Goal: Task Accomplishment & Management: Manage account settings

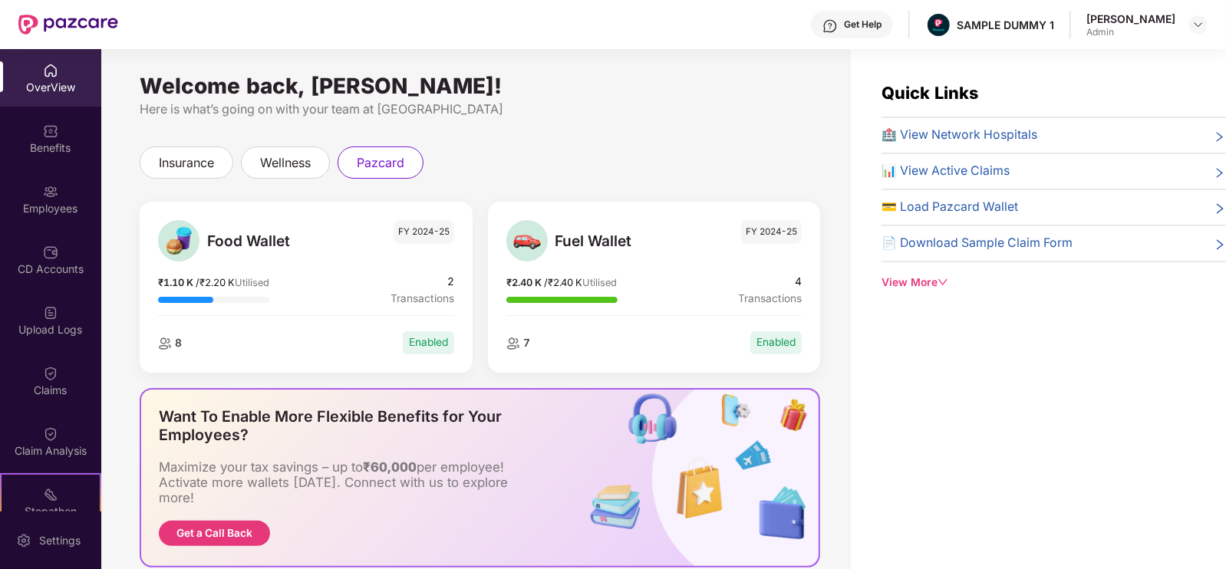
scroll to position [49, 0]
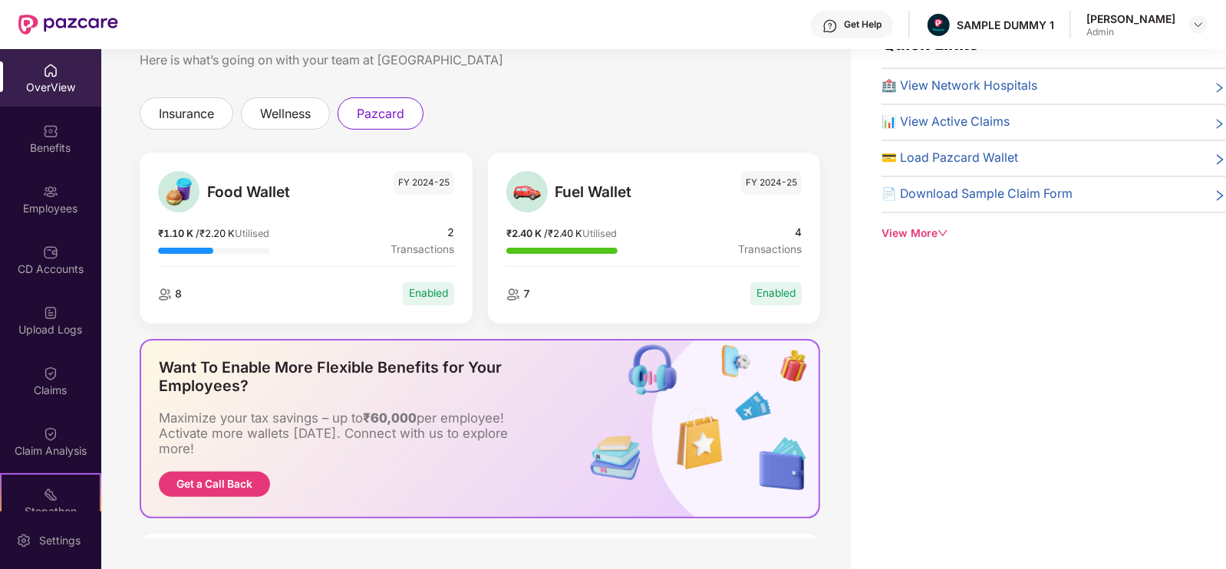
click at [50, 82] on div "OverView" at bounding box center [50, 87] width 101 height 15
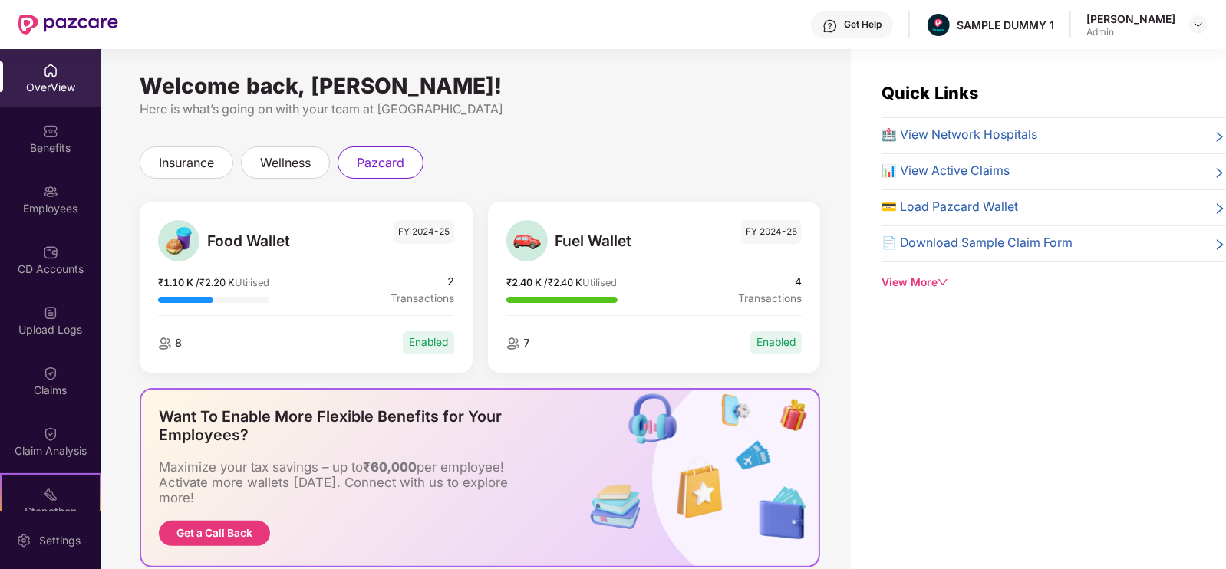
click at [140, 170] on div "insurance" at bounding box center [187, 163] width 94 height 32
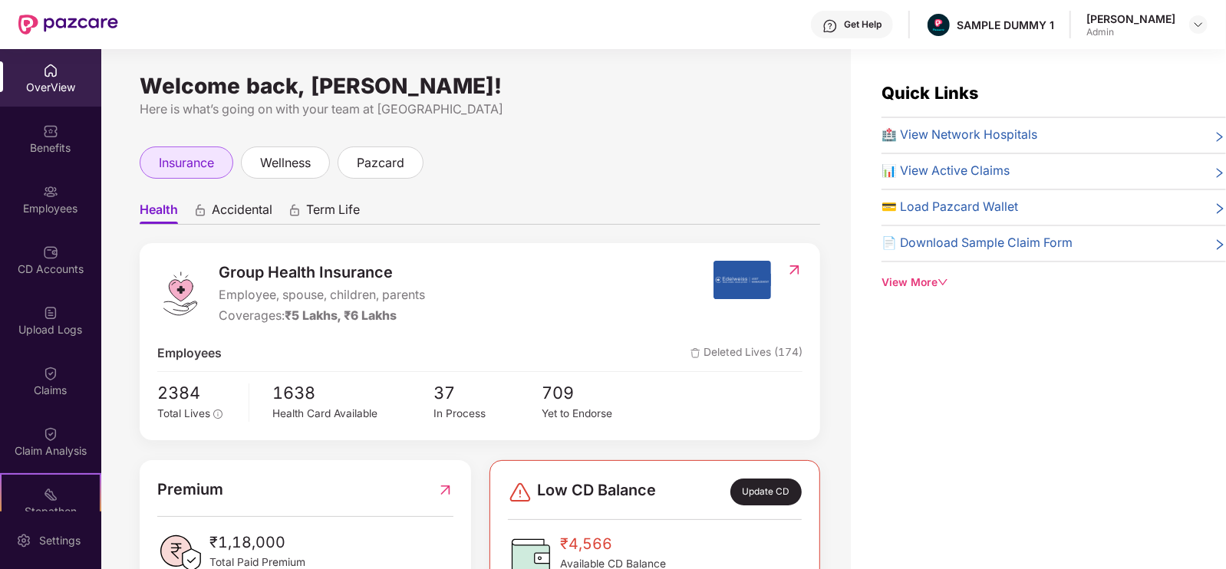
click at [178, 170] on span "insurance" at bounding box center [186, 162] width 55 height 19
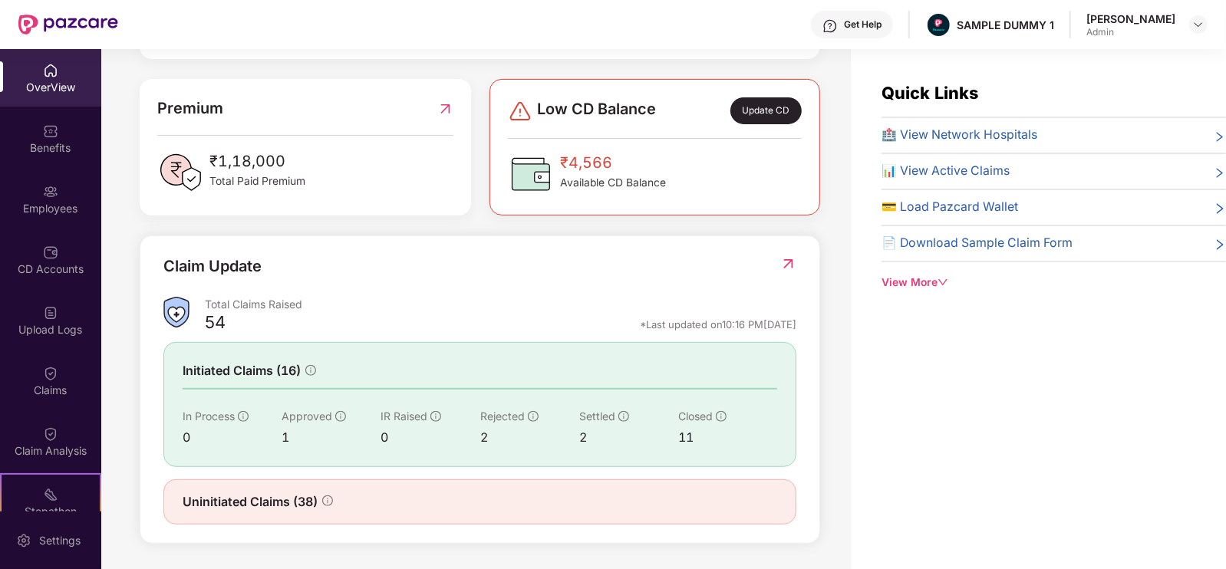
scroll to position [299, 0]
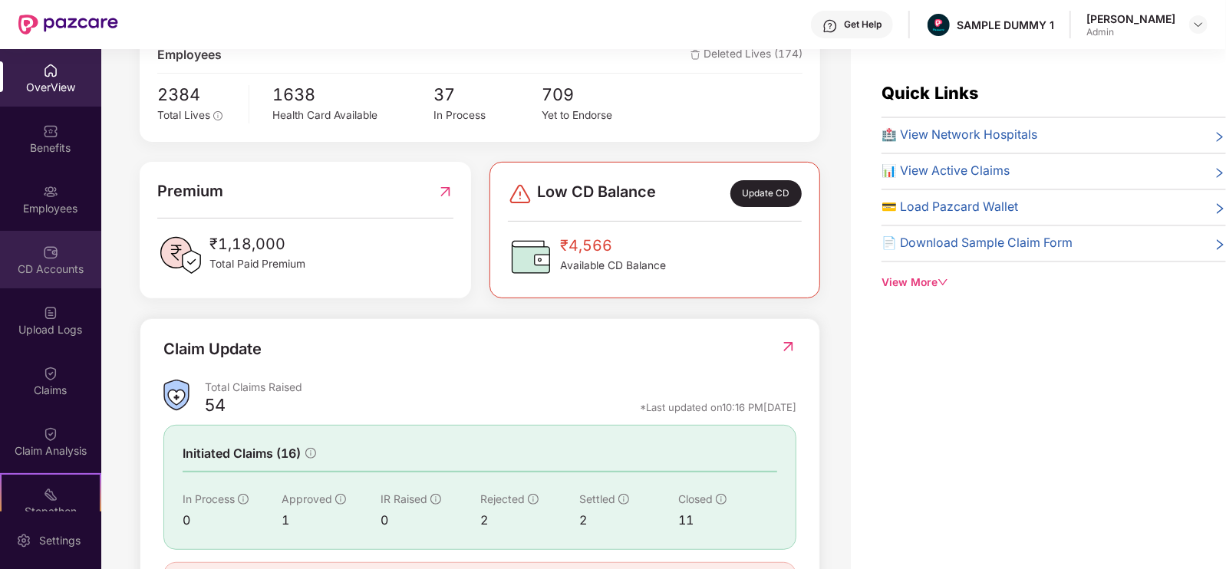
click at [52, 265] on div "CD Accounts" at bounding box center [50, 269] width 101 height 15
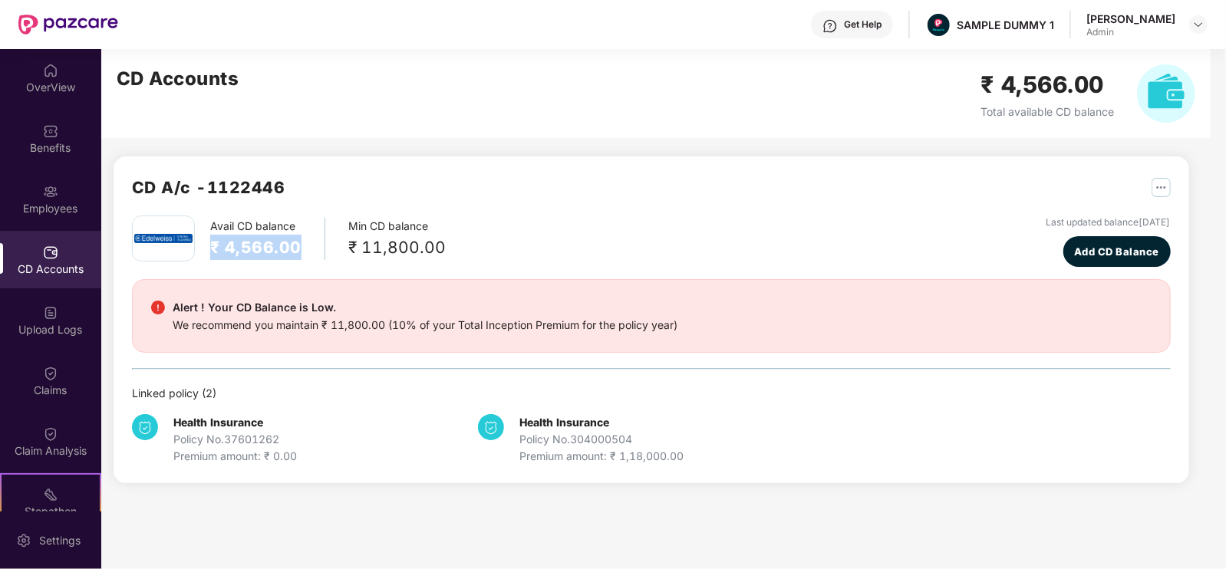
drag, startPoint x: 211, startPoint y: 255, endPoint x: 302, endPoint y: 253, distance: 91.3
click at [302, 253] on div "Avail CD balance ₹ 4,566.00" at bounding box center [267, 239] width 115 height 42
drag, startPoint x: 335, startPoint y: 253, endPoint x: 441, endPoint y: 246, distance: 106.9
click at [441, 246] on div "Avail CD balance ₹ 4,566.00 Min CD balance ₹ 11,800.00 Last updated balance [DA…" at bounding box center [651, 241] width 1039 height 51
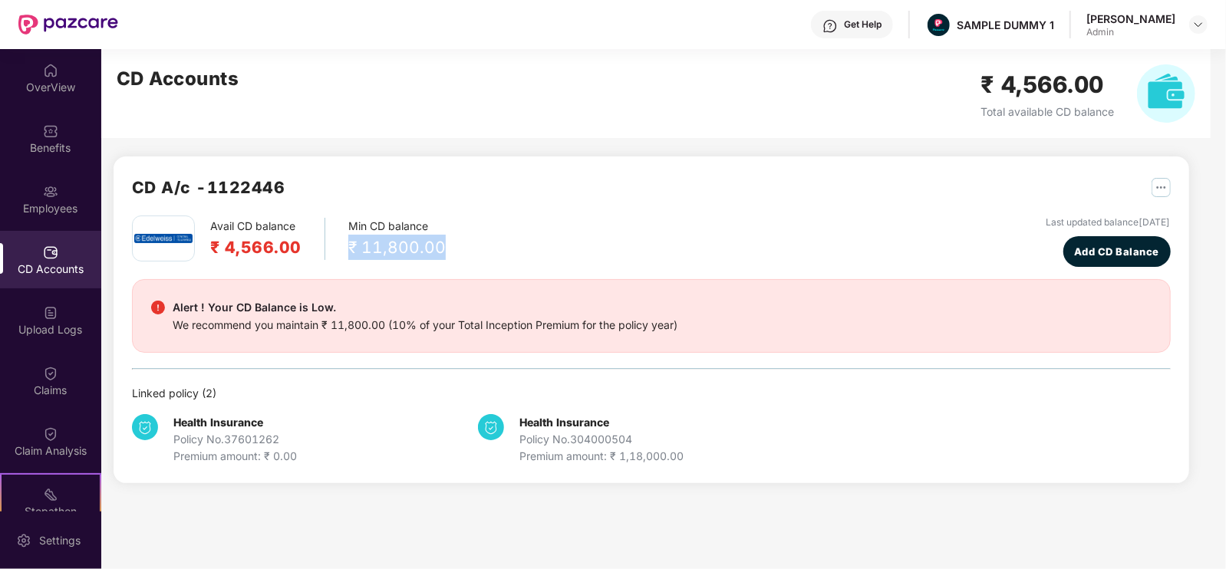
click at [441, 246] on div "Avail CD balance ₹ 4,566.00 Min CD balance ₹ 11,800.00 Last updated balance [DA…" at bounding box center [651, 241] width 1039 height 51
click at [1074, 255] on span "Add CD Balance" at bounding box center [1116, 251] width 85 height 15
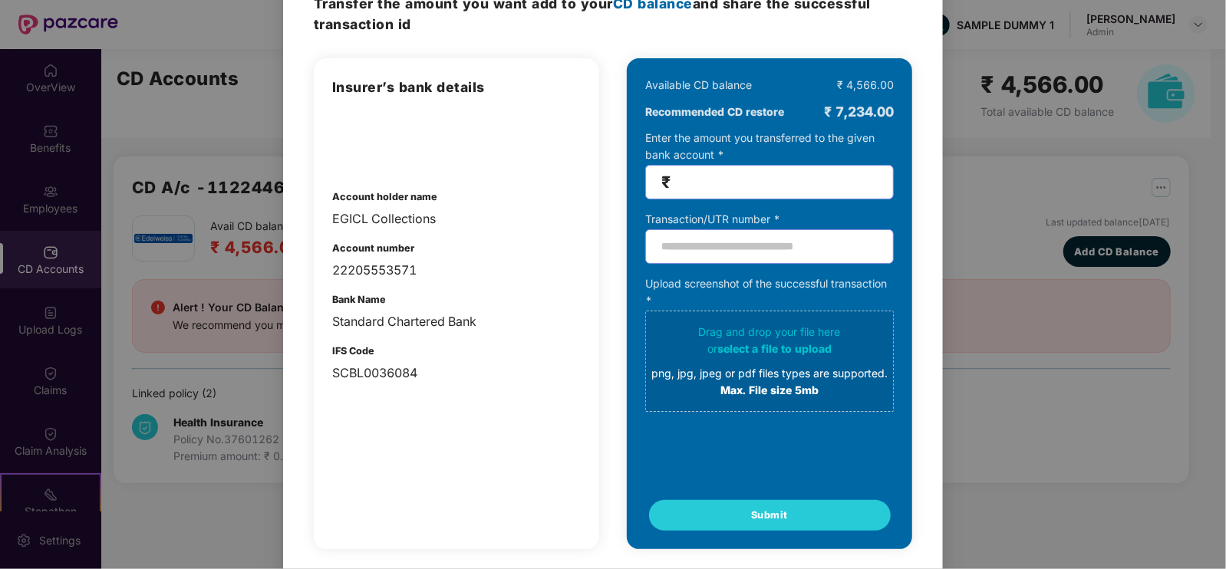
scroll to position [84, 0]
drag, startPoint x: 338, startPoint y: 229, endPoint x: 421, endPoint y: 233, distance: 82.9
click at [421, 233] on div "Insurer’s bank details Account holder name EGICL Collections Account number 222…" at bounding box center [456, 230] width 249 height 306
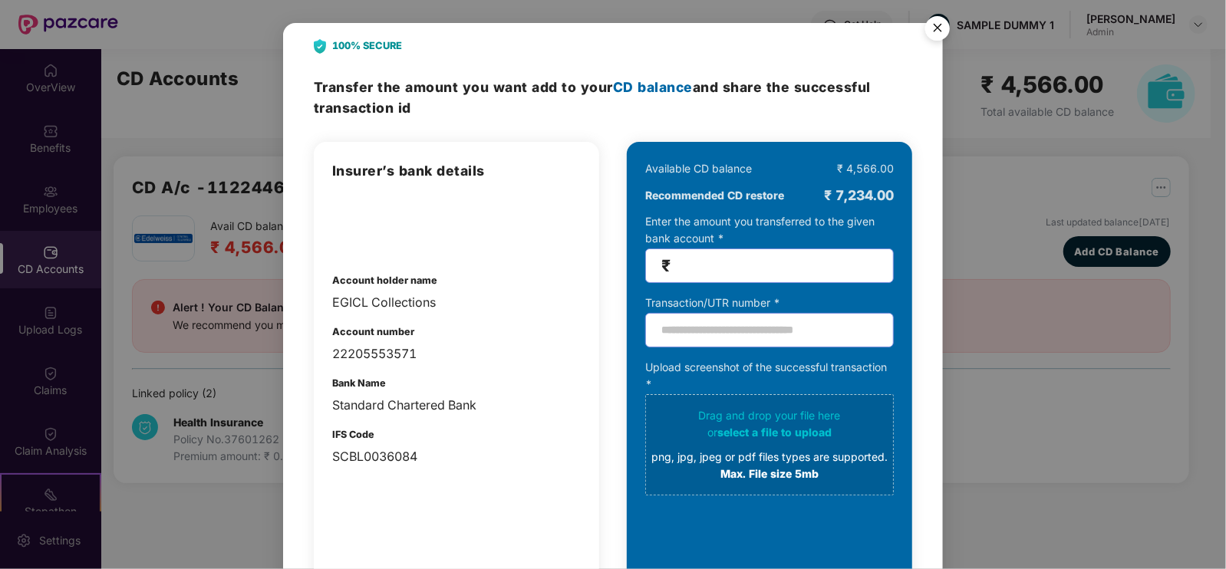
scroll to position [3, 0]
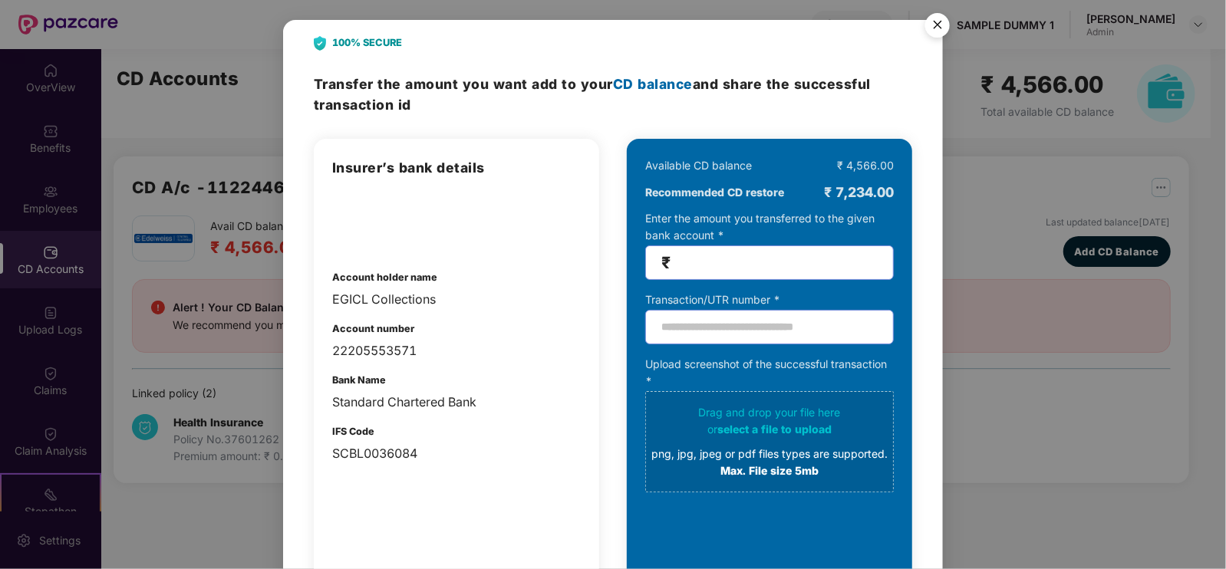
click at [925, 33] on img "Close" at bounding box center [937, 27] width 43 height 43
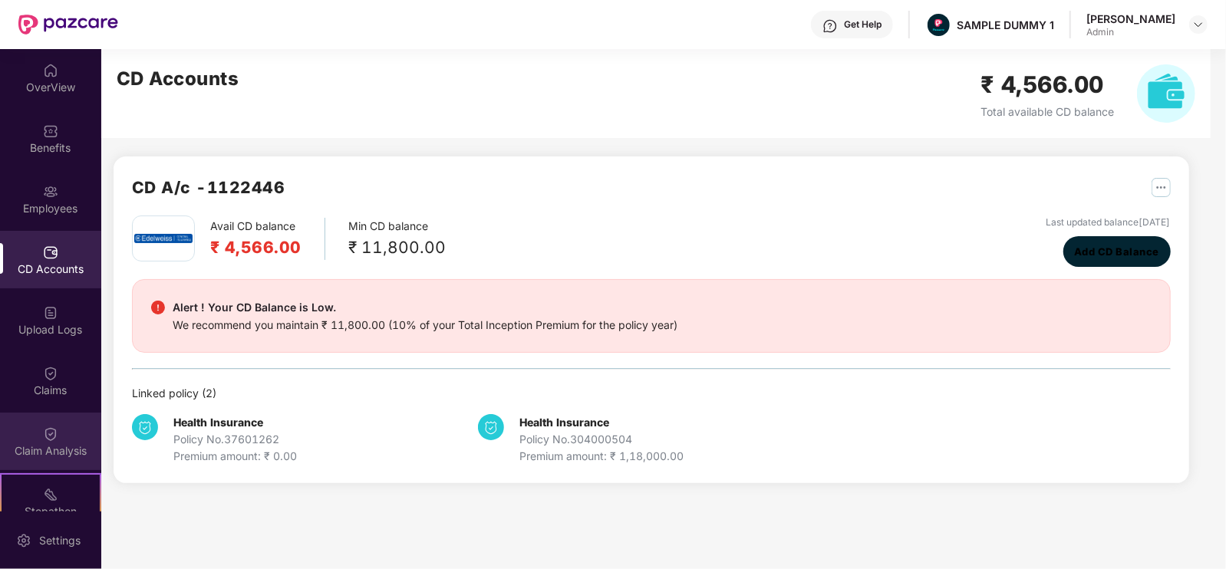
scroll to position [204, 0]
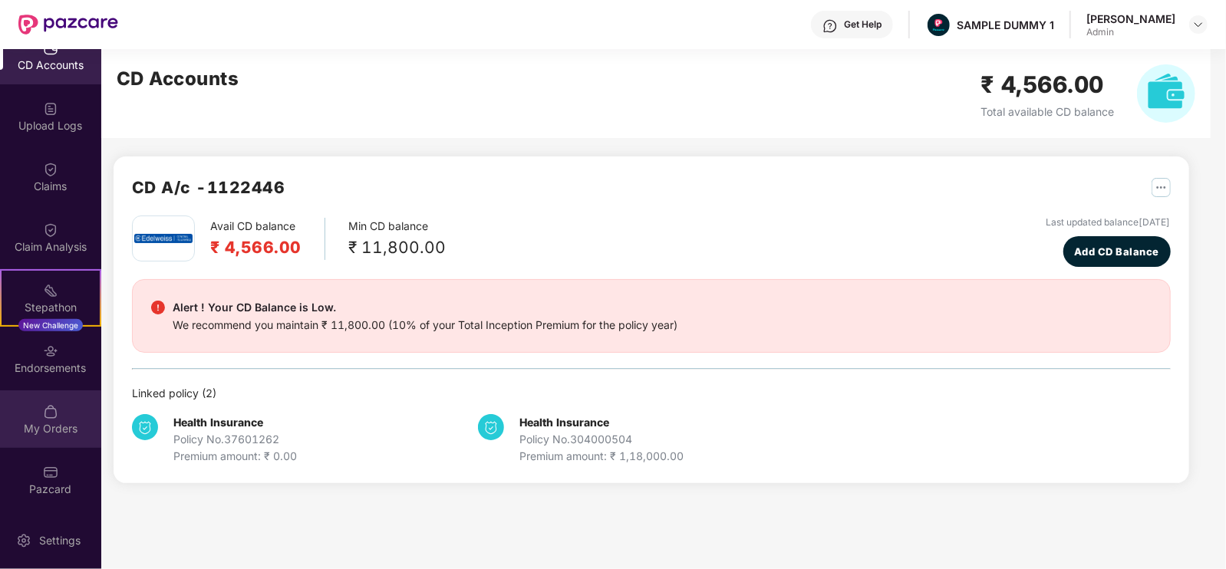
click at [35, 412] on div "My Orders" at bounding box center [50, 420] width 101 height 58
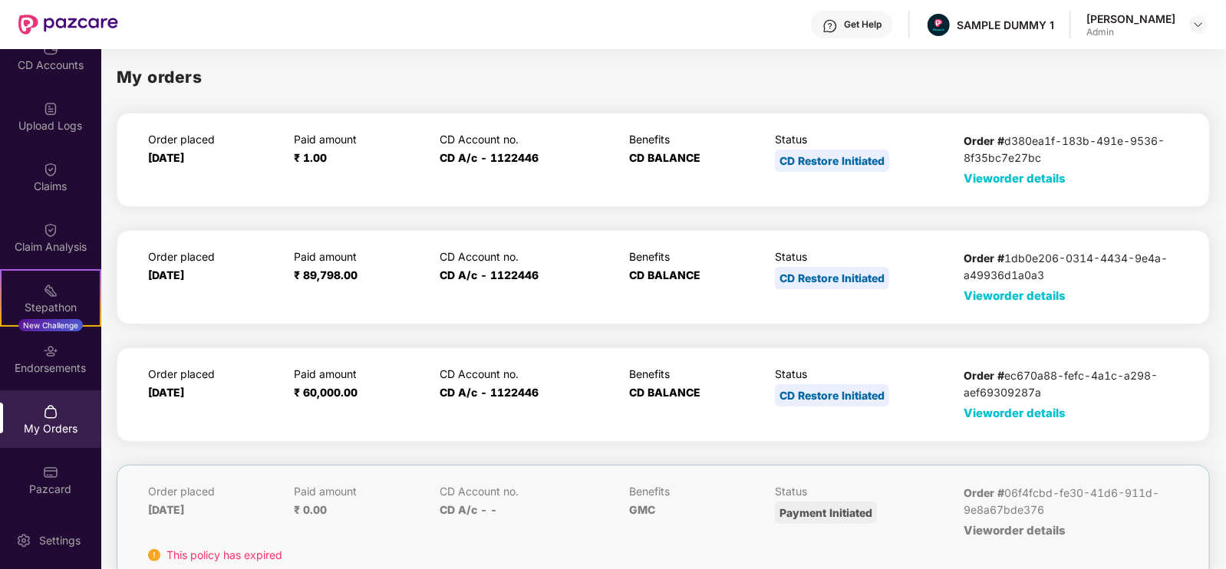
click at [998, 416] on span "View order details" at bounding box center [1015, 413] width 102 height 15
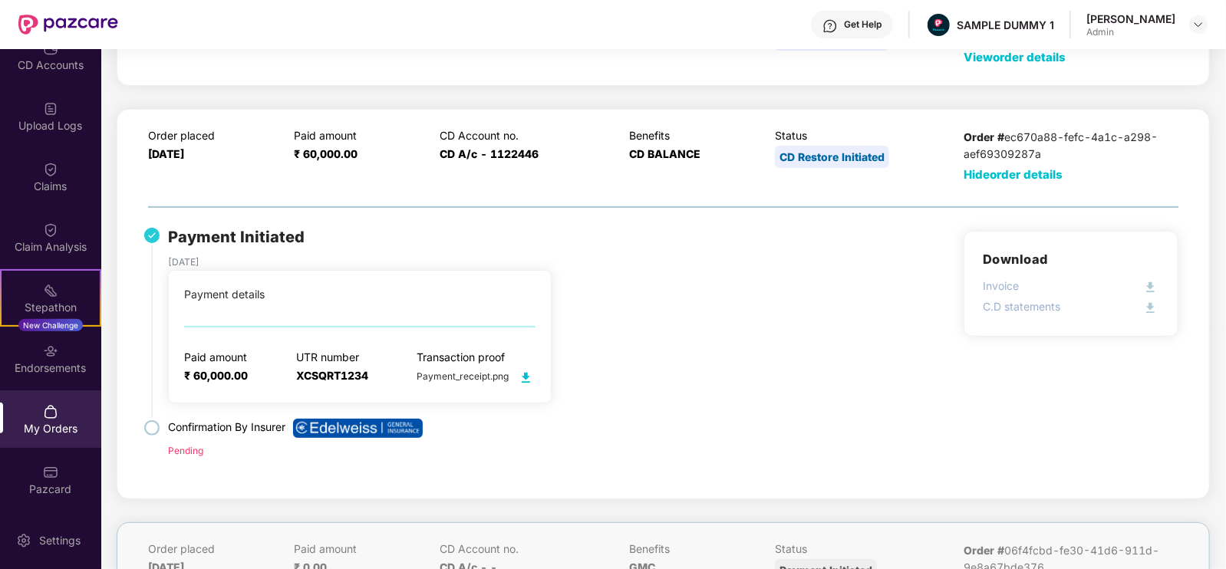
scroll to position [251, 0]
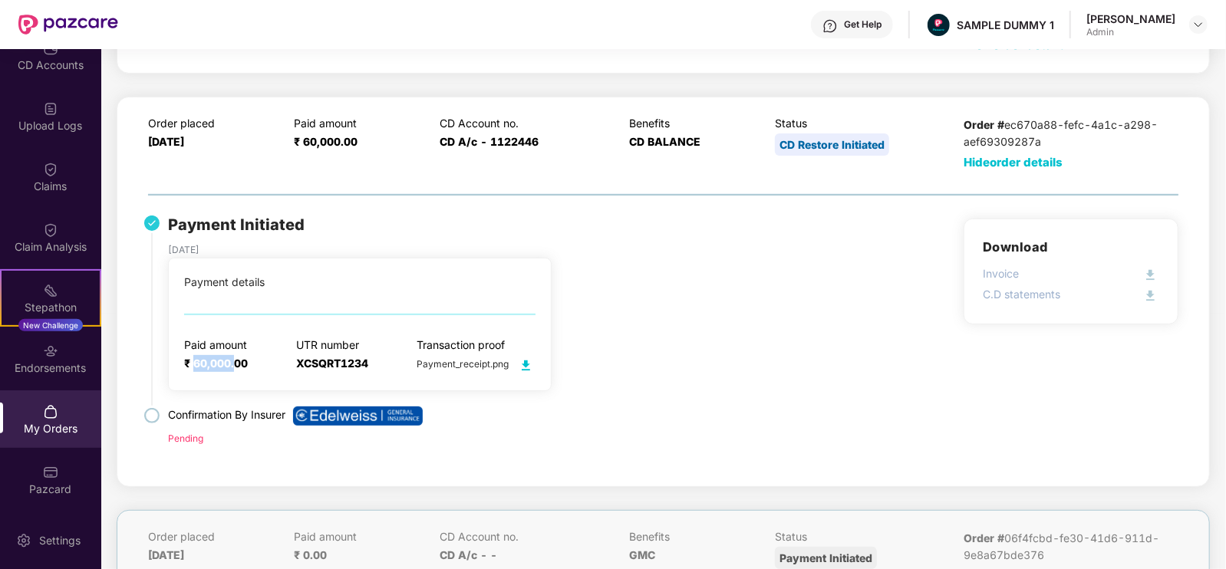
drag, startPoint x: 194, startPoint y: 358, endPoint x: 234, endPoint y: 365, distance: 40.4
click at [234, 365] on span "₹ 60,000.00" at bounding box center [216, 363] width 64 height 13
drag, startPoint x: 284, startPoint y: 365, endPoint x: 365, endPoint y: 366, distance: 80.6
click at [365, 366] on div "Paid amount ₹ 60,000.00 UTR number XCSQRT1234 Transaction proof Payment_receipt…" at bounding box center [359, 356] width 351 height 36
click at [54, 421] on div "My Orders" at bounding box center [50, 428] width 101 height 15
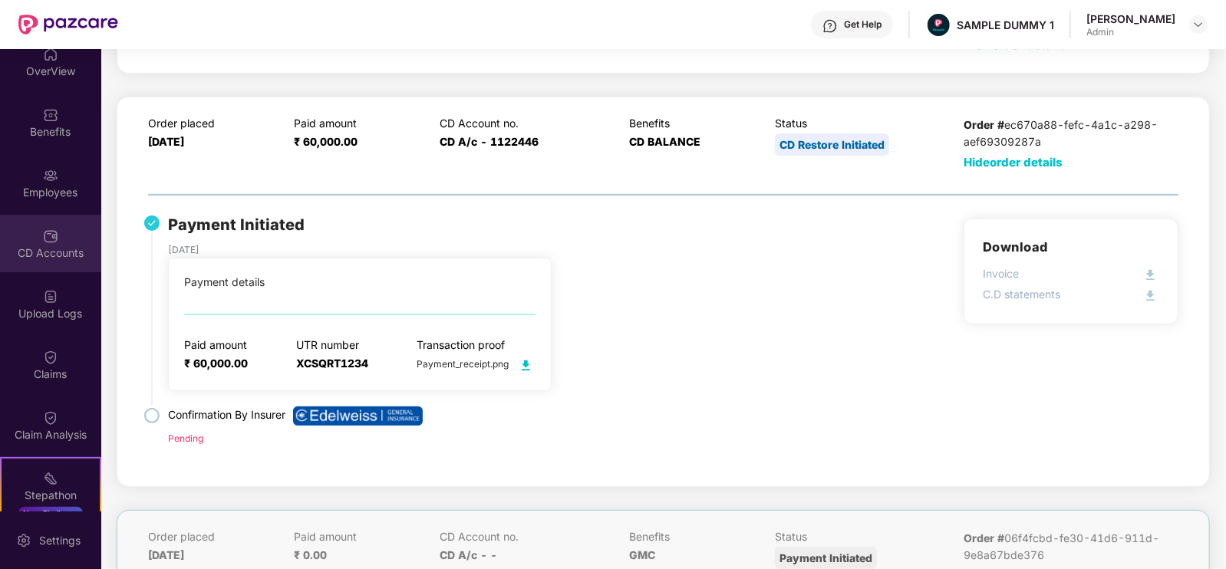
scroll to position [0, 0]
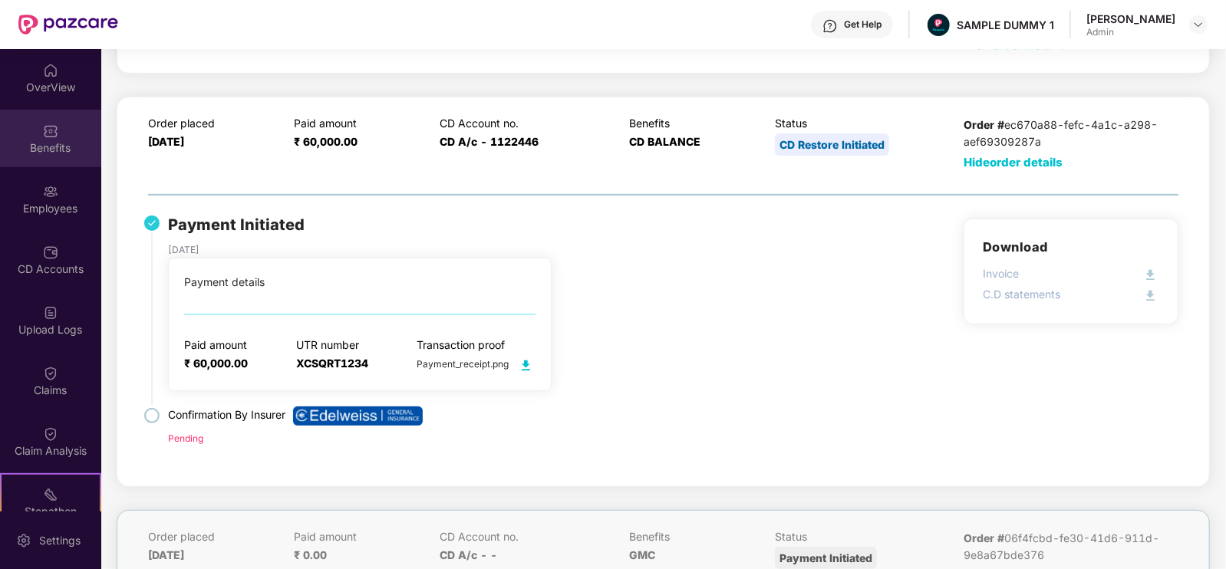
click at [70, 138] on div "Benefits" at bounding box center [50, 139] width 101 height 58
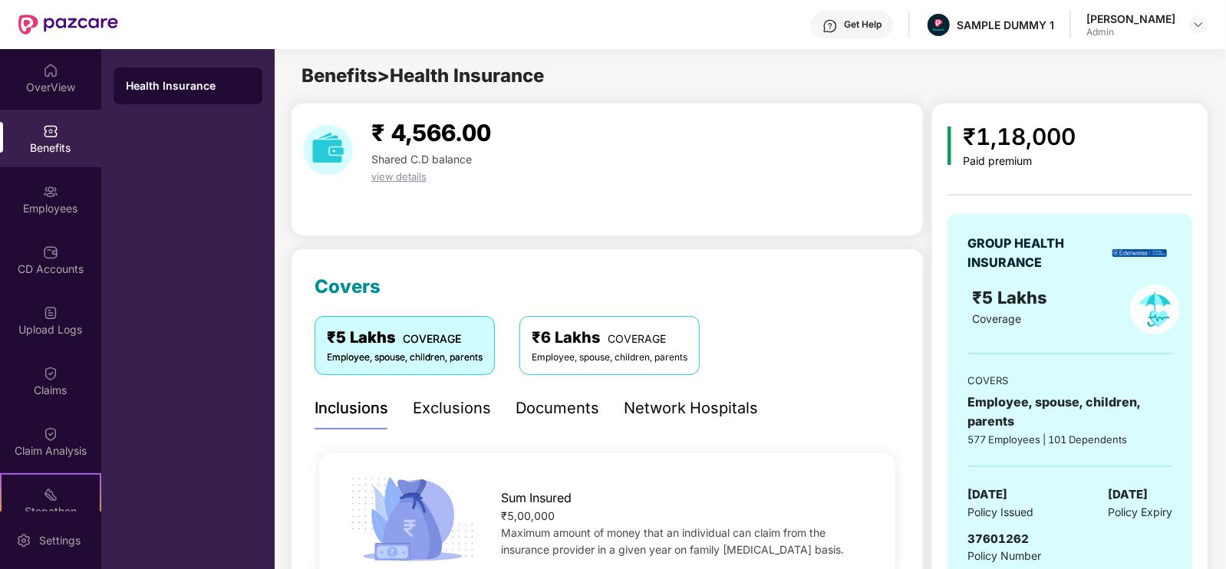
click at [468, 412] on div "Exclusions" at bounding box center [452, 409] width 78 height 24
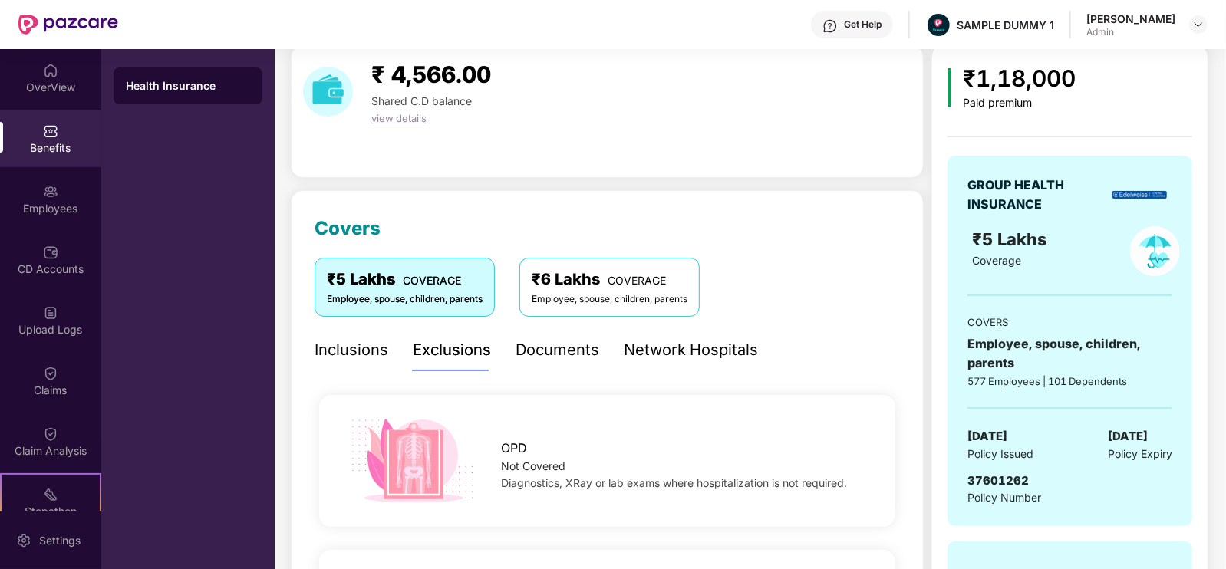
scroll to position [85, 0]
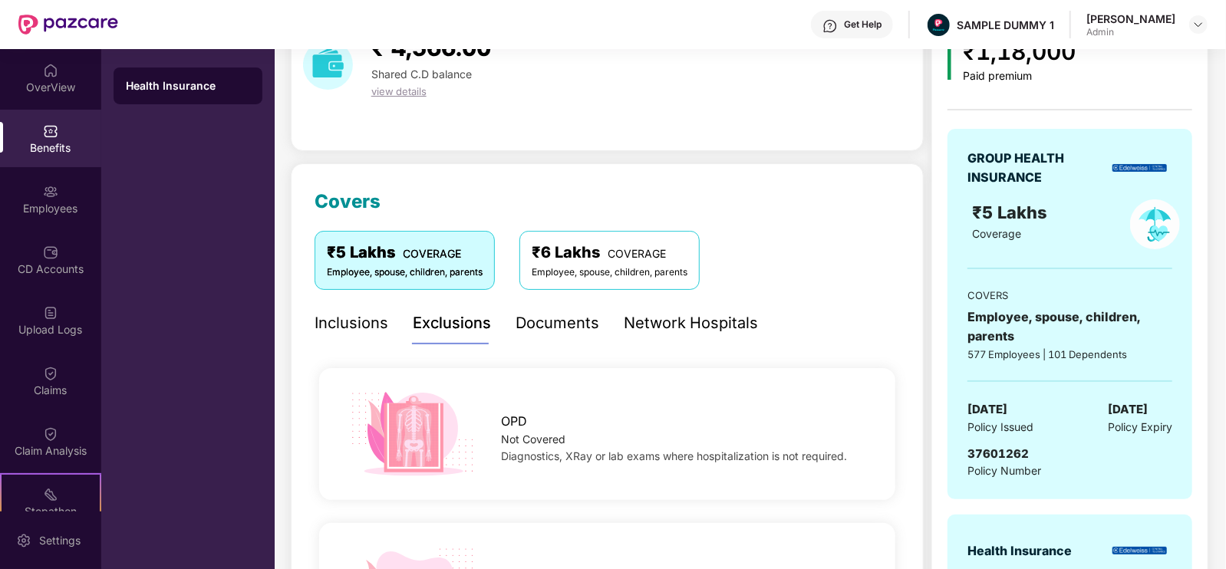
click at [577, 319] on div "Documents" at bounding box center [558, 324] width 84 height 24
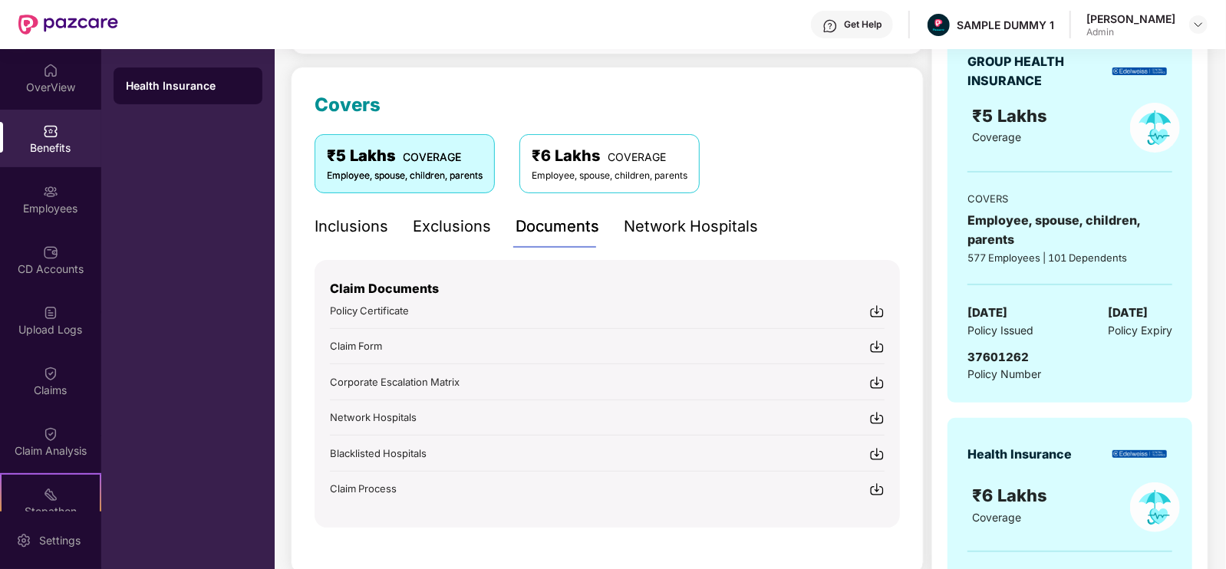
scroll to position [181, 0]
click at [698, 237] on div "Network Hospitals" at bounding box center [691, 228] width 134 height 24
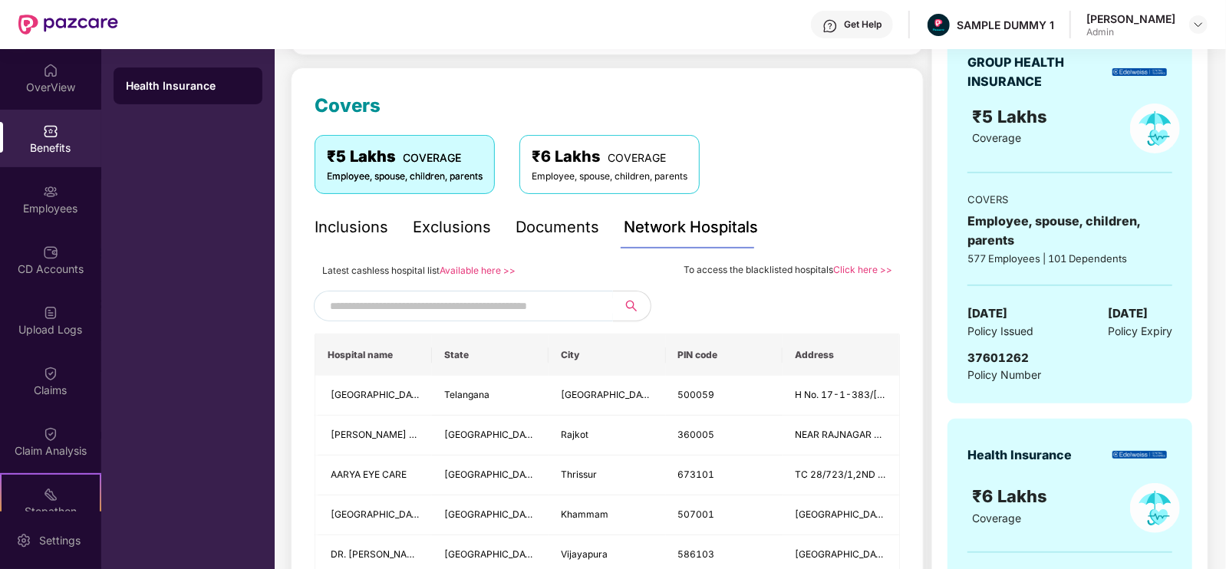
click at [478, 310] on input "text" at bounding box center [461, 306] width 262 height 23
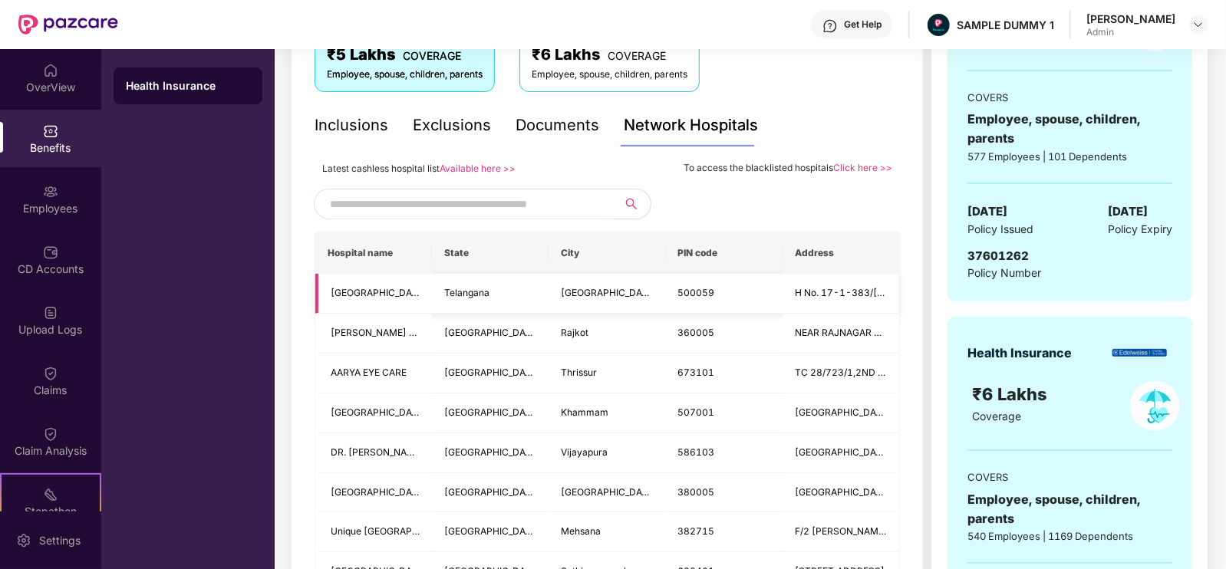
click at [478, 310] on td "Telangana" at bounding box center [490, 294] width 117 height 40
click at [428, 209] on input "text" at bounding box center [461, 204] width 262 height 23
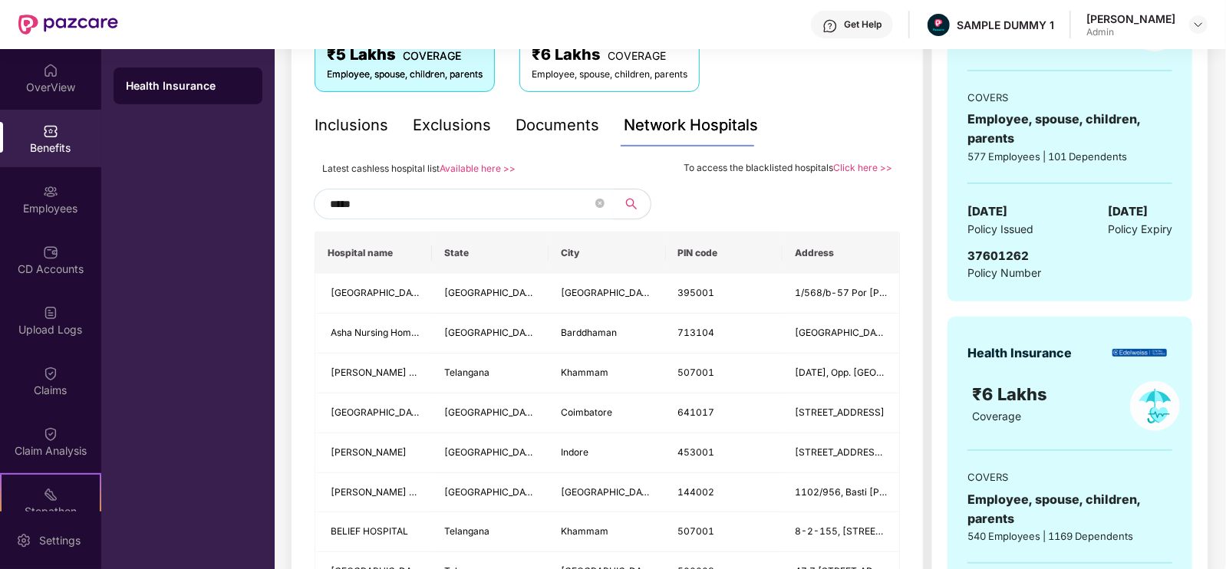
type input "******"
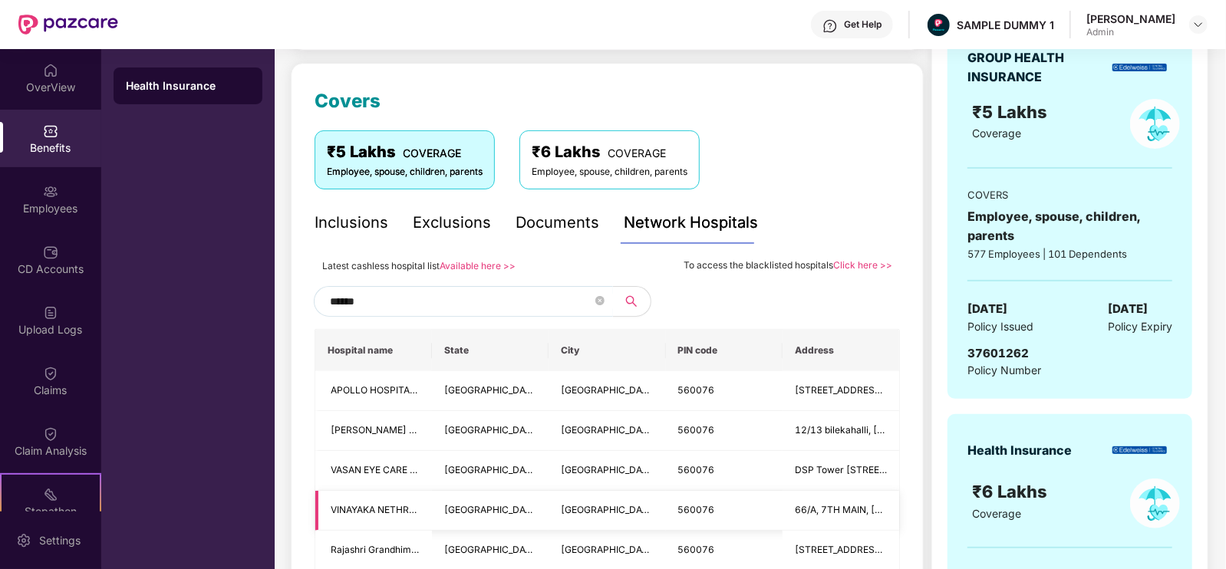
scroll to position [183, 0]
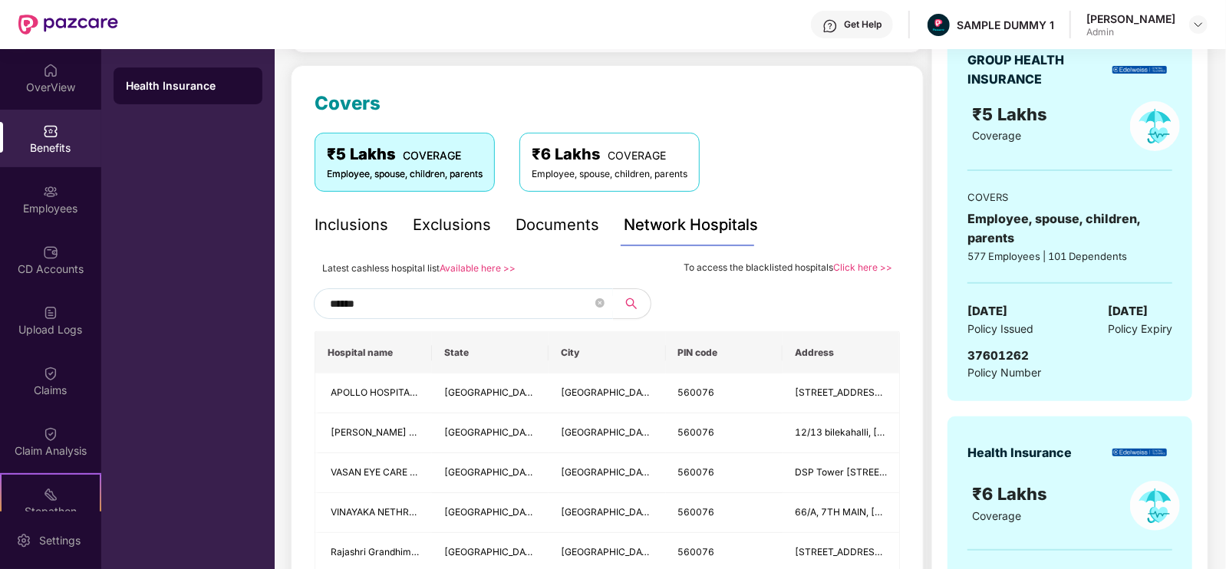
click at [391, 300] on input "******" at bounding box center [461, 303] width 262 height 23
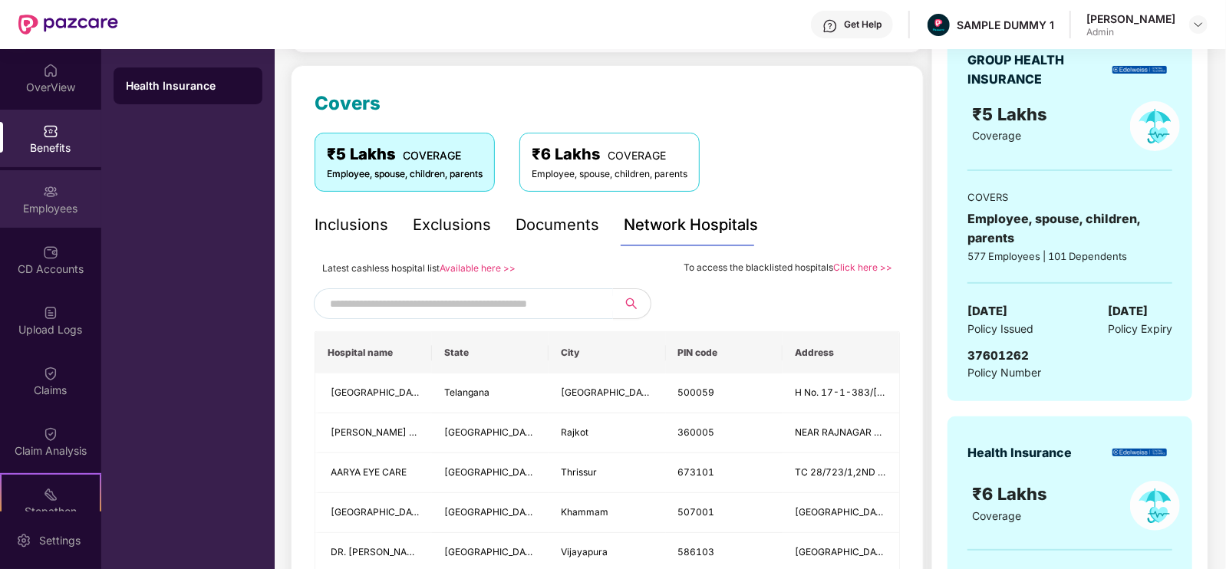
click at [54, 192] on img at bounding box center [50, 191] width 15 height 15
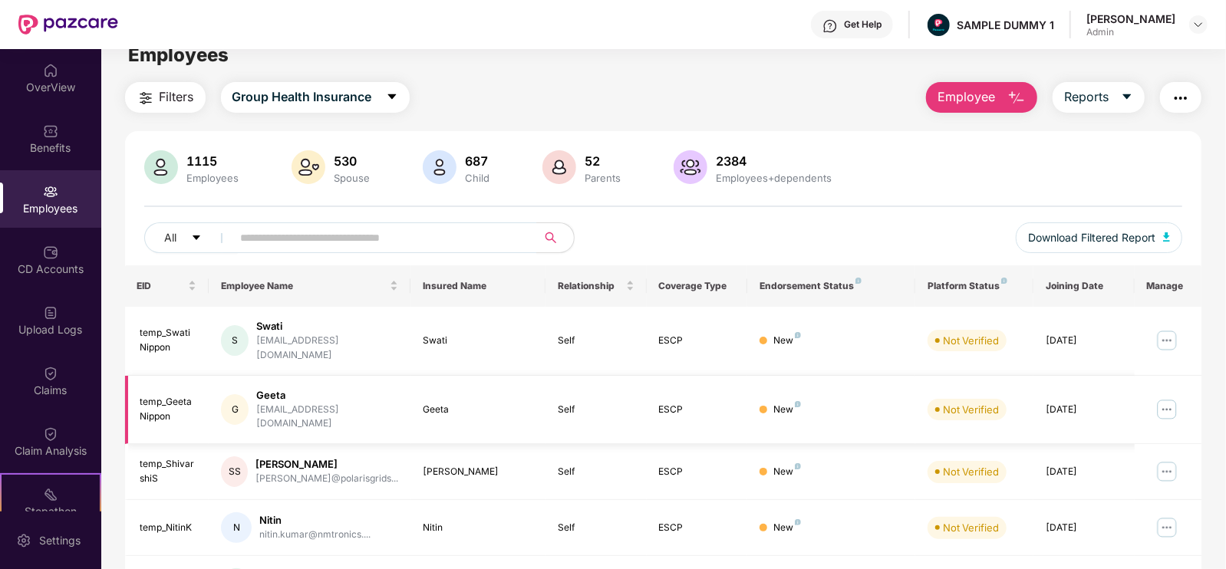
scroll to position [0, 0]
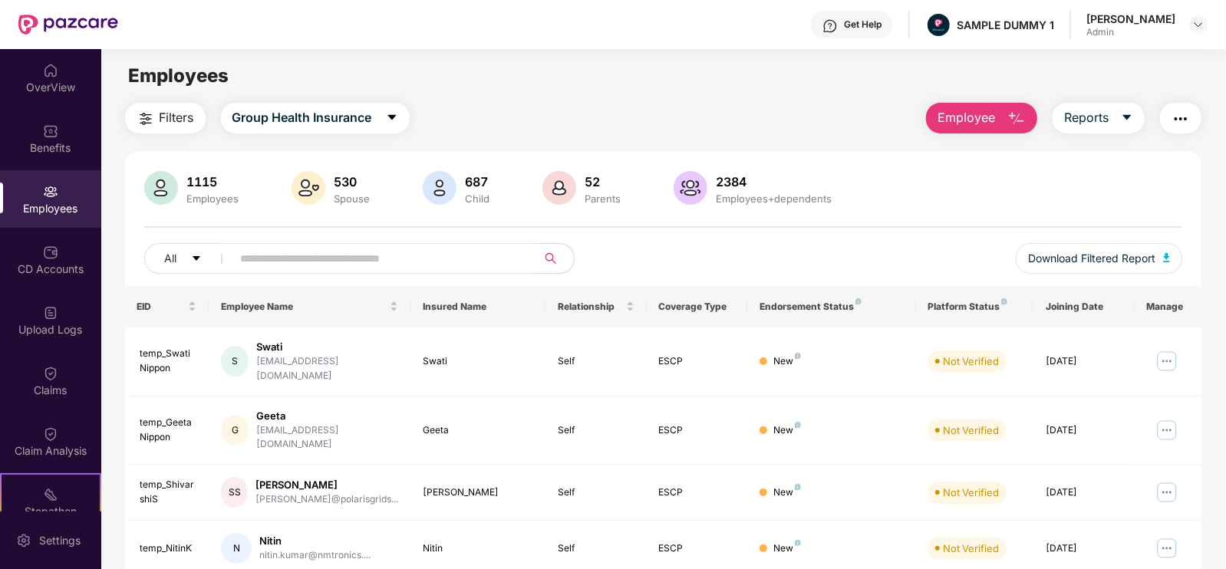
click at [972, 123] on span "Employee" at bounding box center [967, 117] width 58 height 19
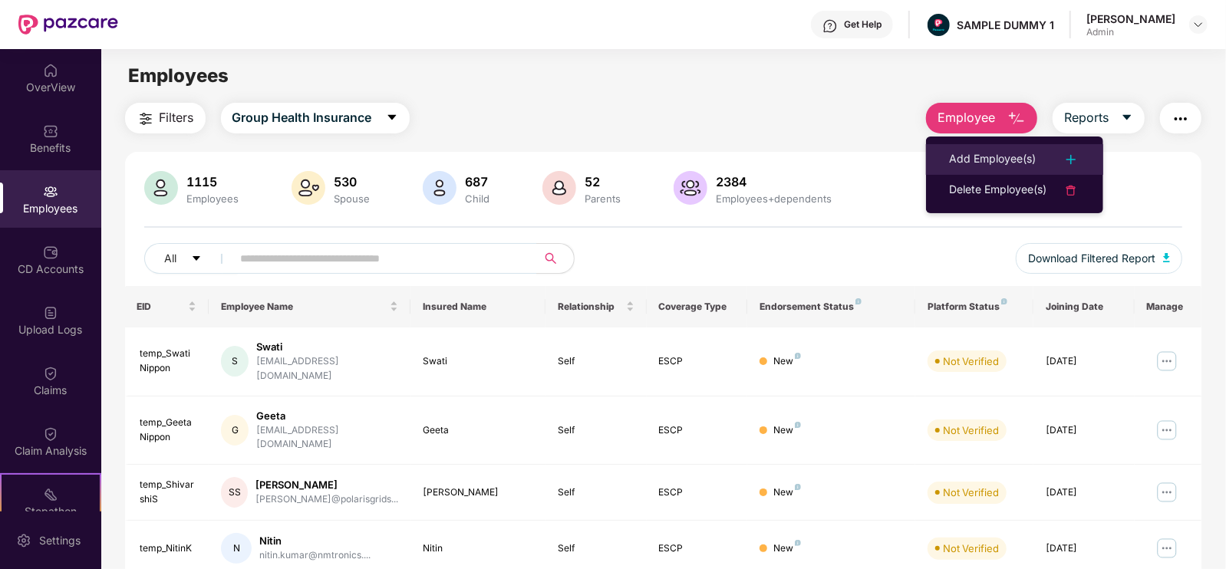
click at [994, 150] on div "Add Employee(s)" at bounding box center [992, 159] width 87 height 18
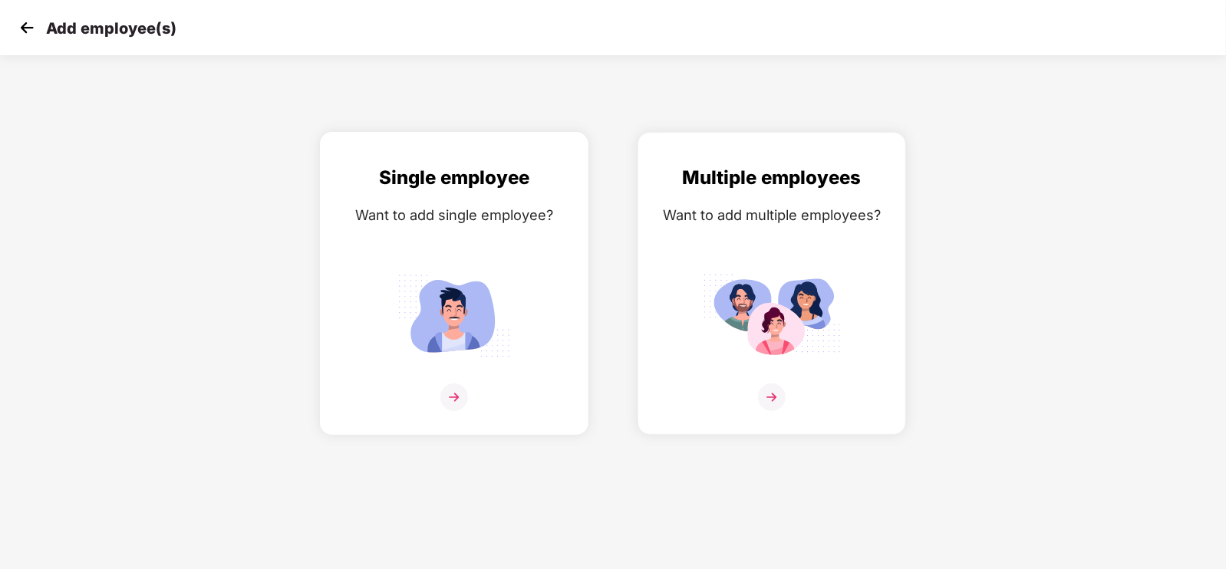
click at [385, 305] on img at bounding box center [454, 316] width 138 height 96
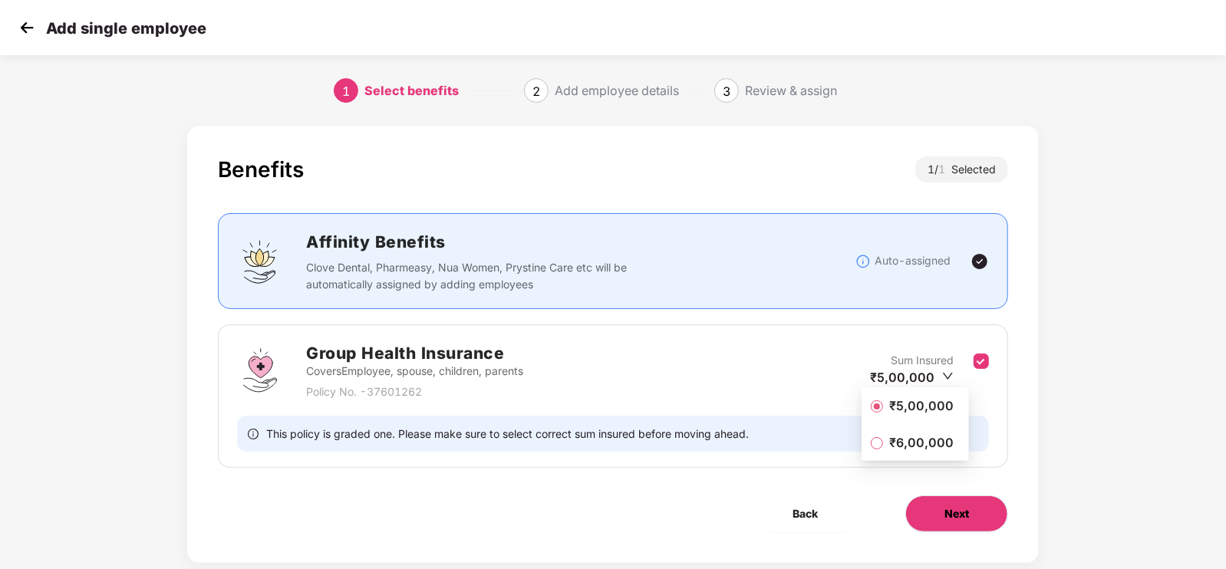
click at [987, 500] on button "Next" at bounding box center [957, 514] width 103 height 37
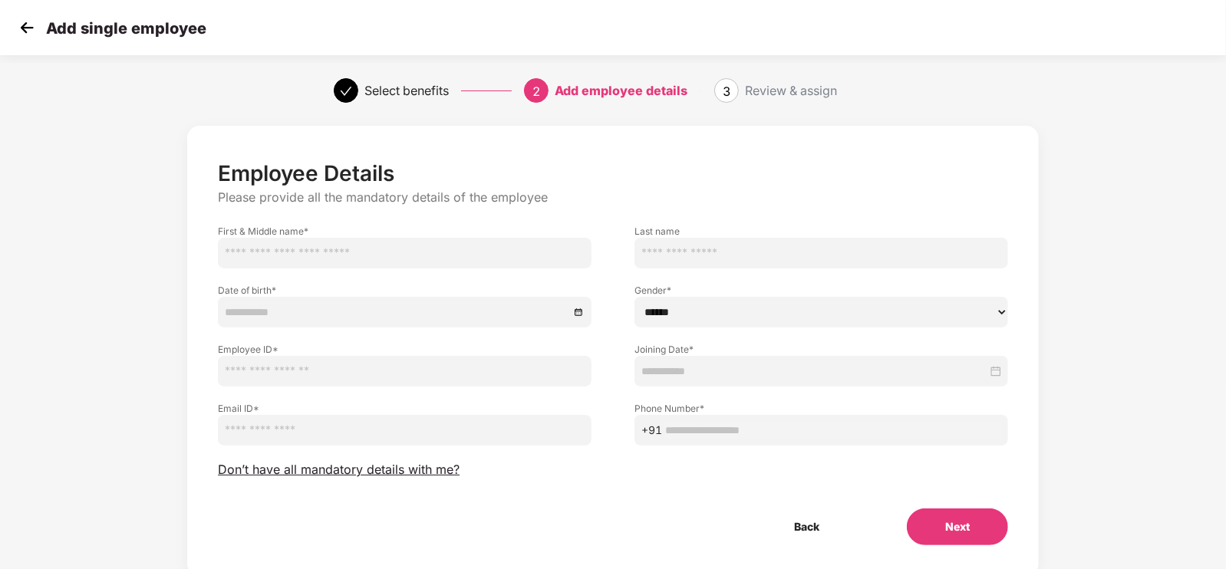
click at [21, 31] on img at bounding box center [26, 27] width 23 height 23
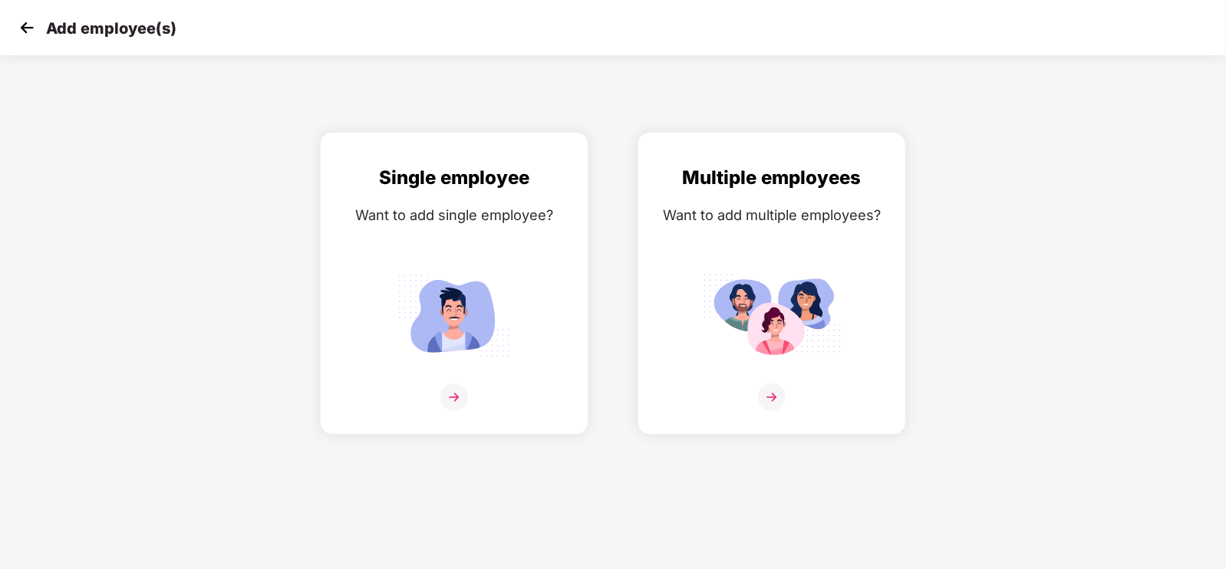
click at [21, 31] on img at bounding box center [26, 27] width 23 height 23
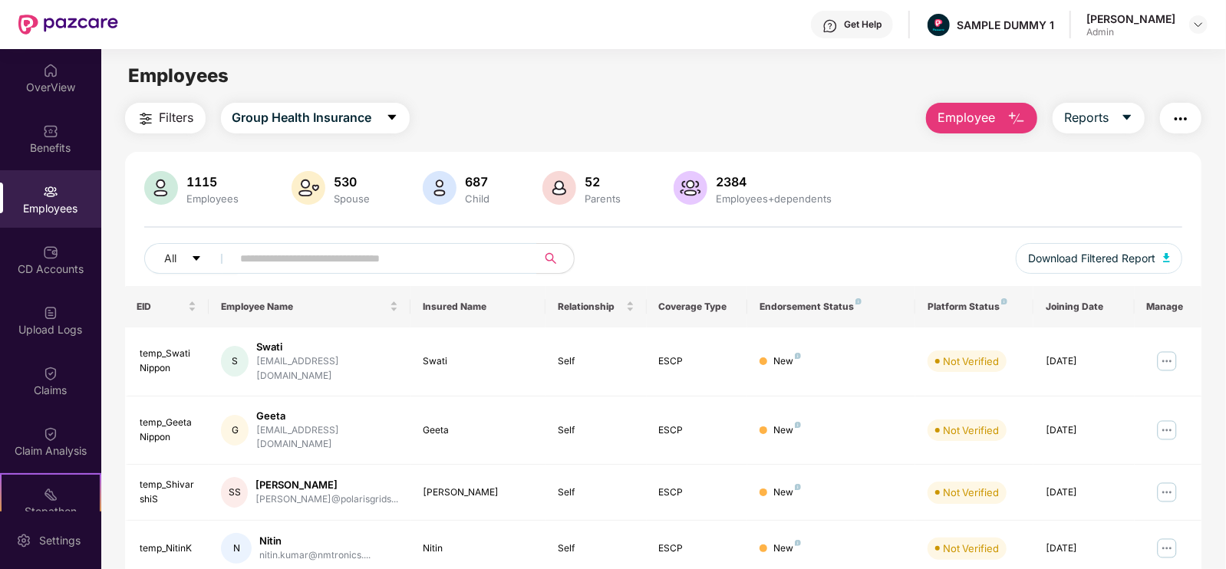
click at [955, 120] on span "Employee" at bounding box center [967, 117] width 58 height 19
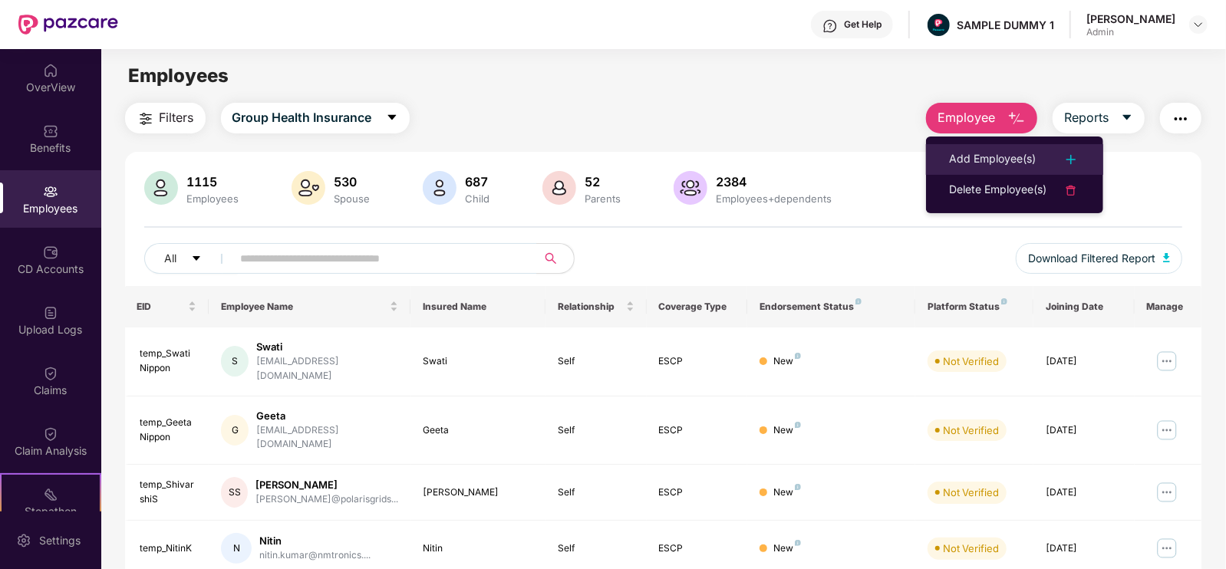
click at [998, 162] on div "Add Employee(s)" at bounding box center [992, 159] width 87 height 18
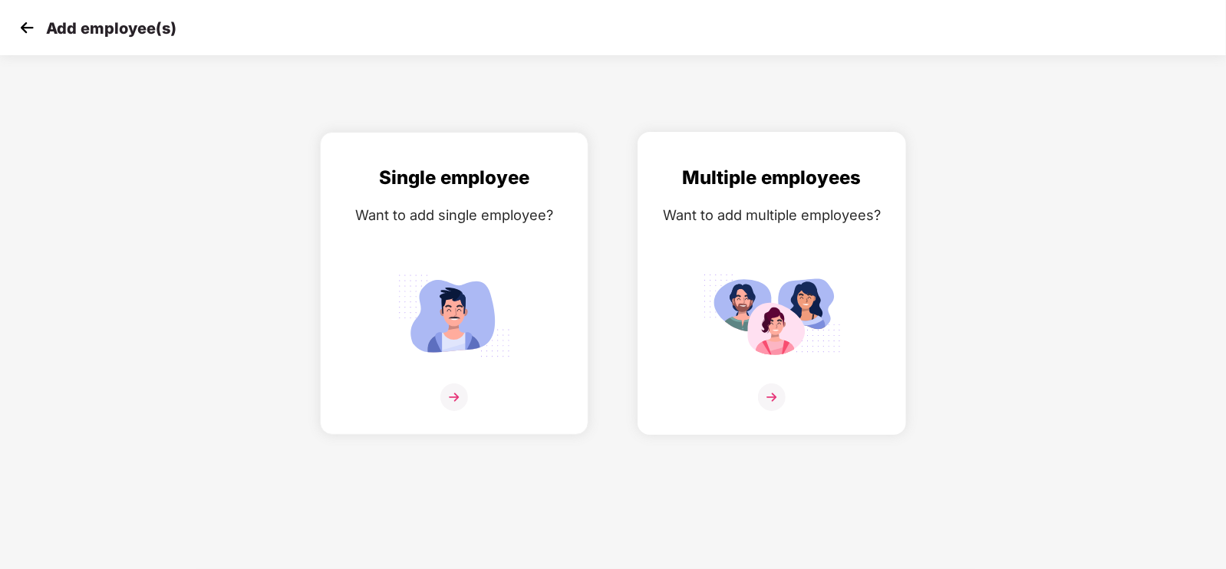
click at [760, 343] on img at bounding box center [772, 316] width 138 height 96
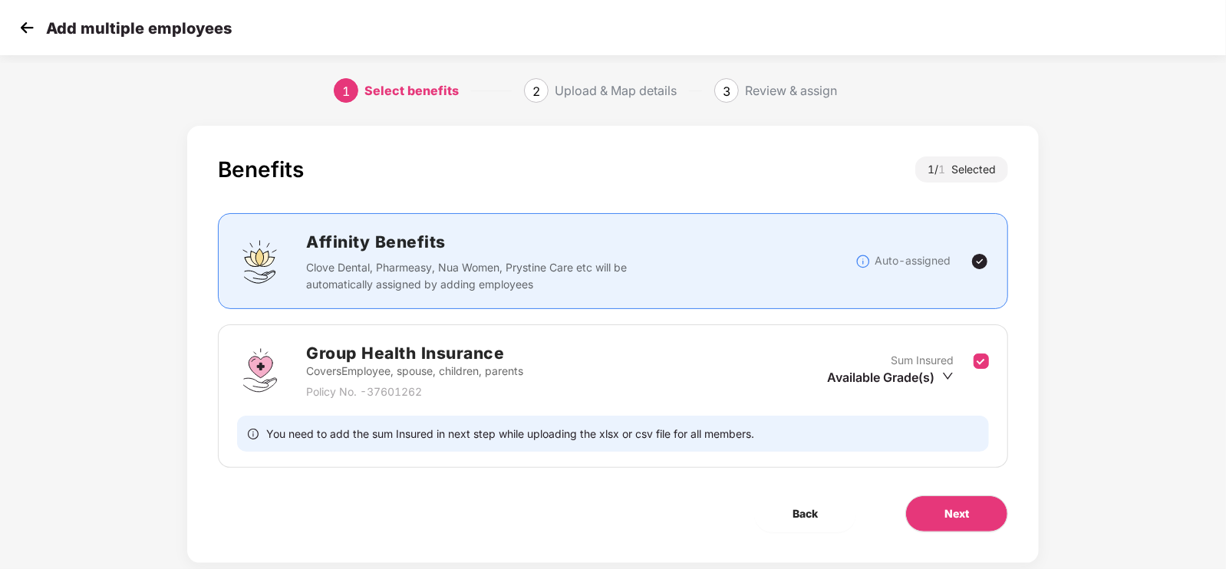
click at [21, 36] on img at bounding box center [26, 27] width 23 height 23
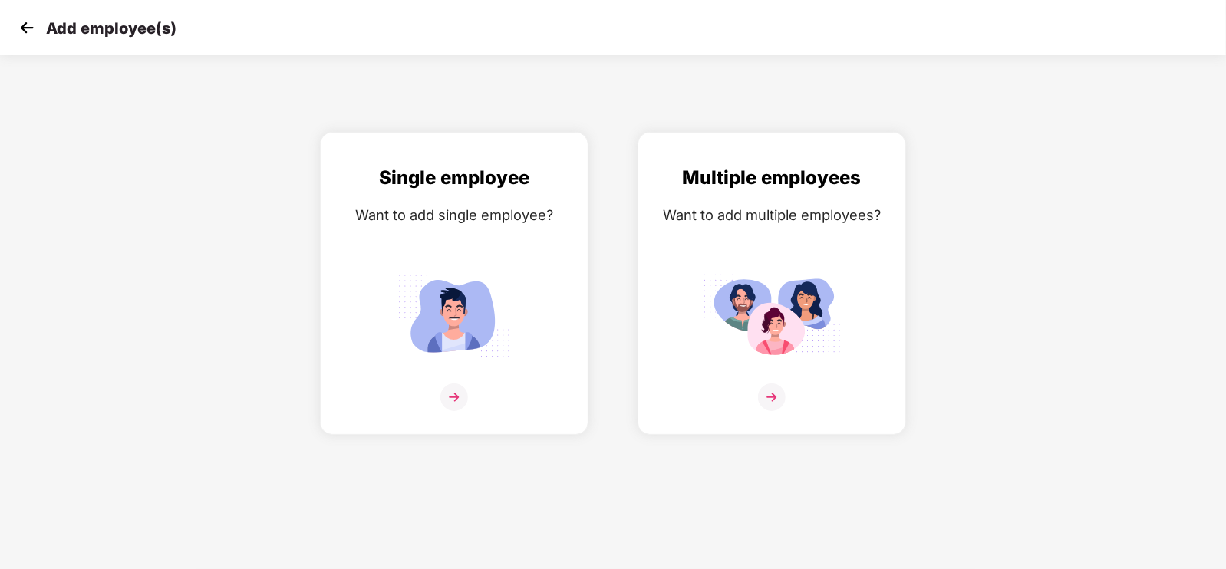
click at [21, 36] on img at bounding box center [26, 27] width 23 height 23
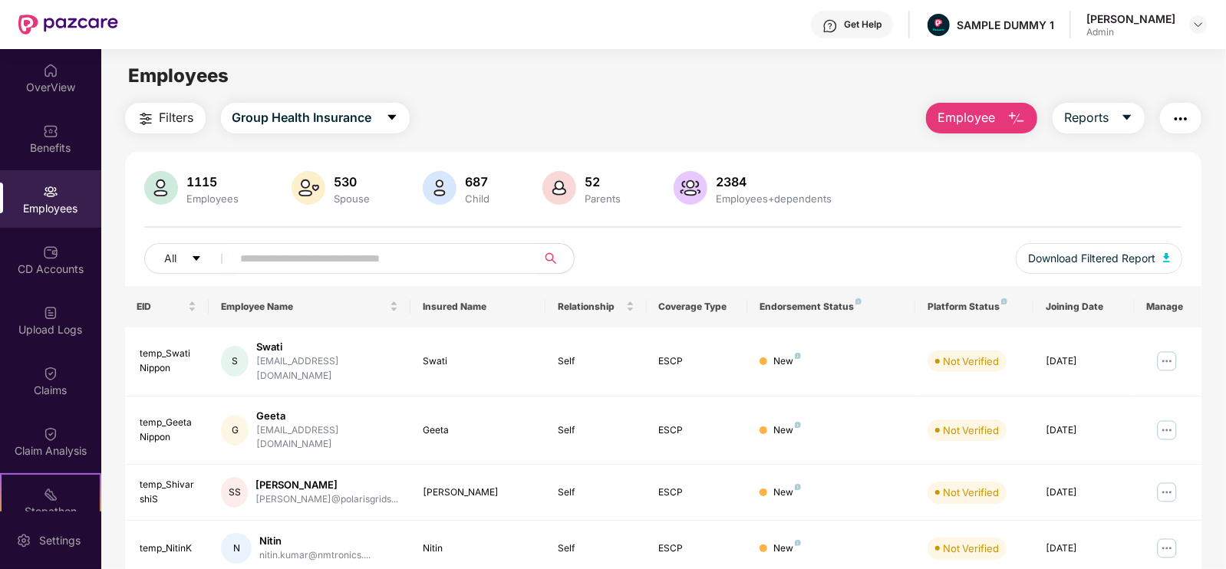
click at [989, 120] on span "Employee" at bounding box center [967, 117] width 58 height 19
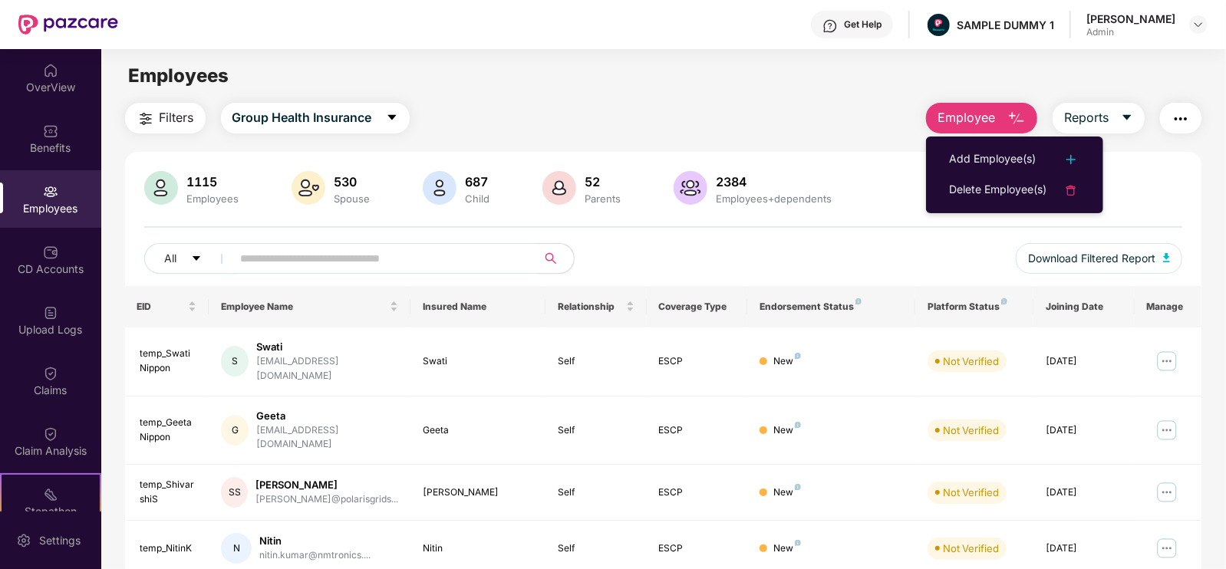
click at [989, 120] on span "Employee" at bounding box center [967, 117] width 58 height 19
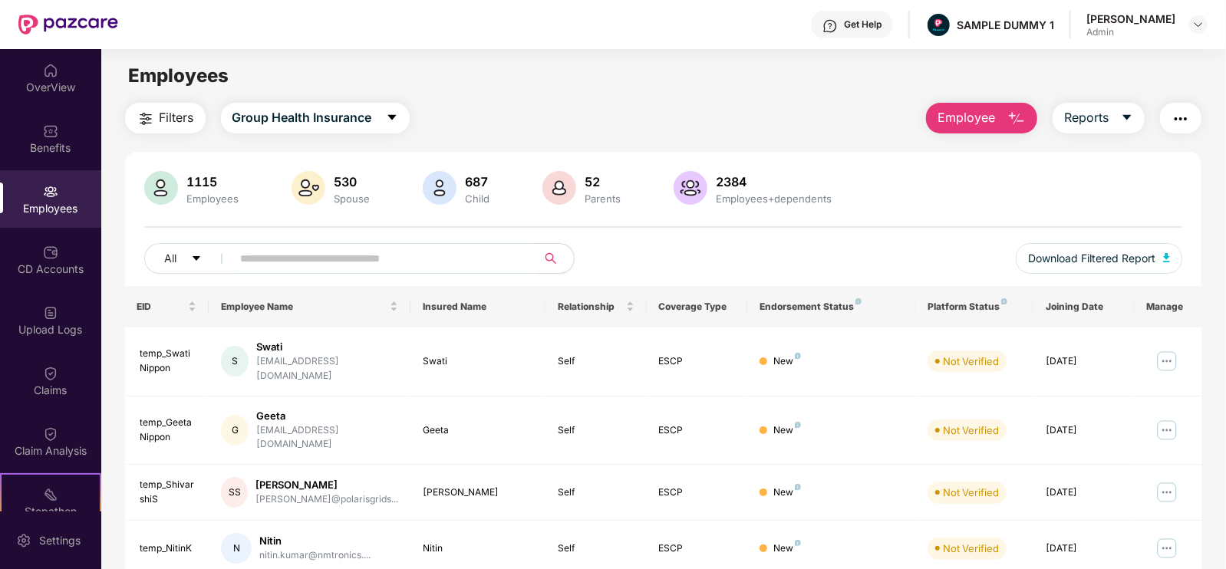
click at [994, 120] on span "Employee" at bounding box center [967, 117] width 58 height 19
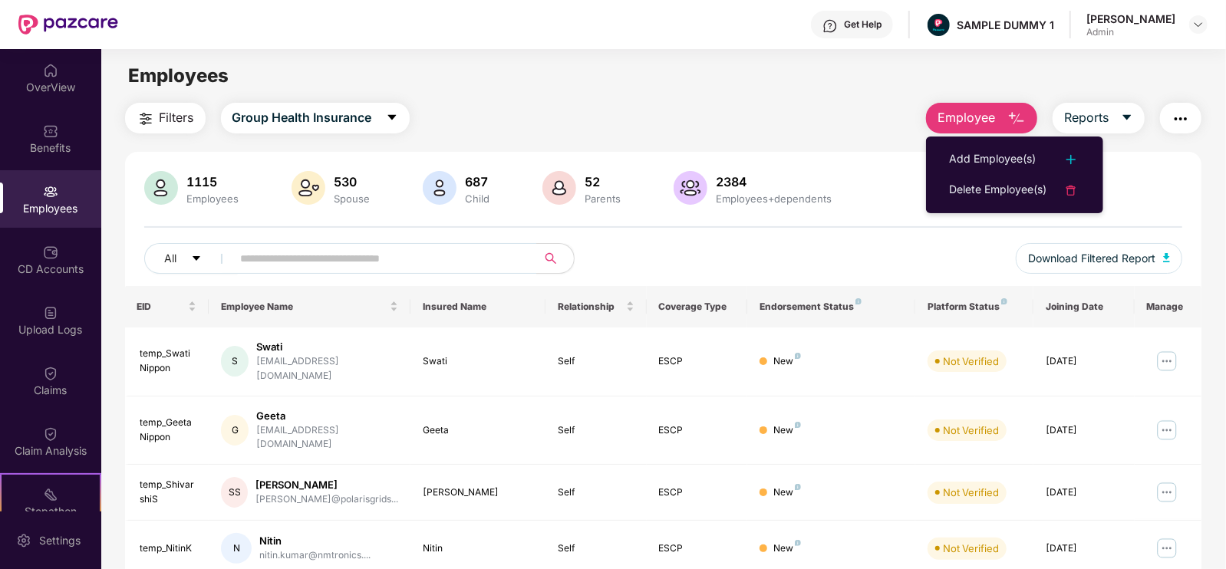
click at [993, 114] on span "Employee" at bounding box center [967, 117] width 58 height 19
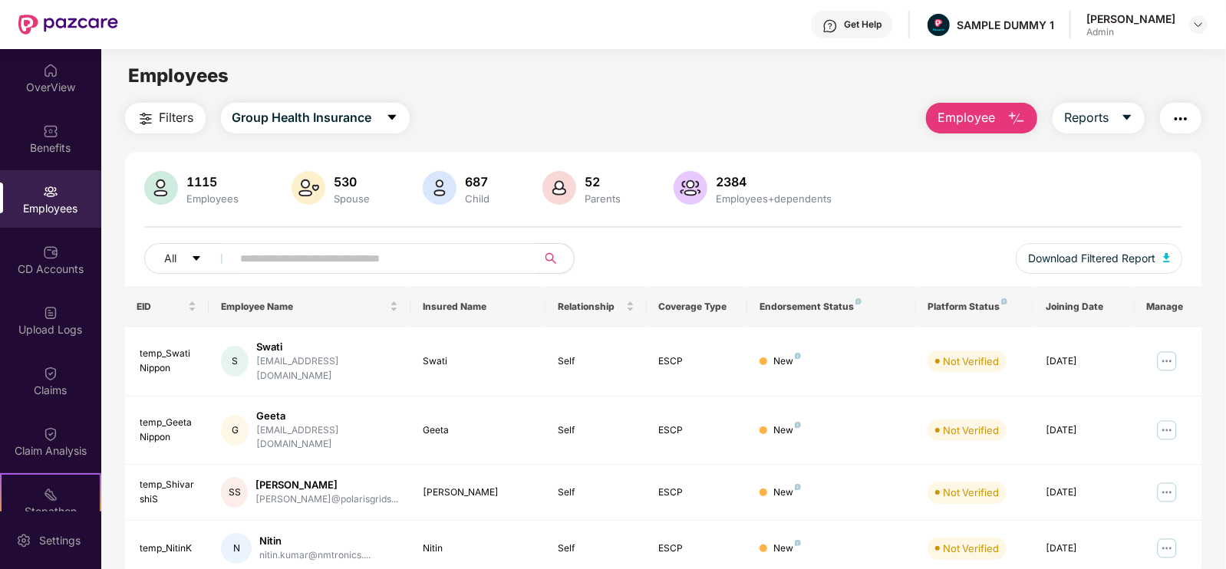
click at [993, 114] on span "Employee" at bounding box center [967, 117] width 58 height 19
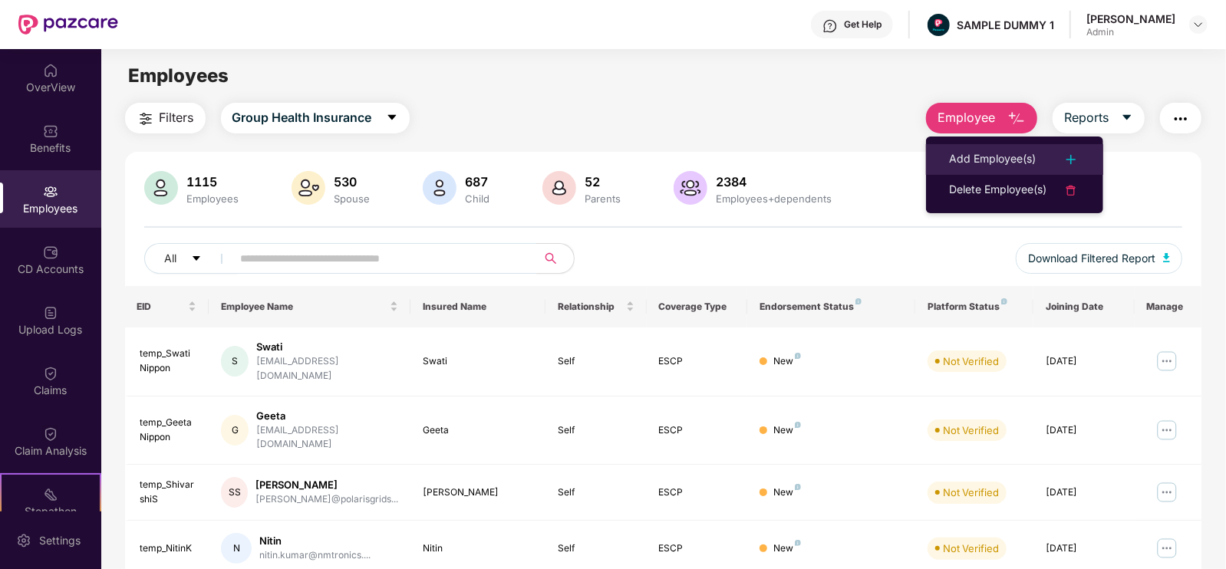
click at [998, 167] on div "Add Employee(s)" at bounding box center [992, 159] width 87 height 18
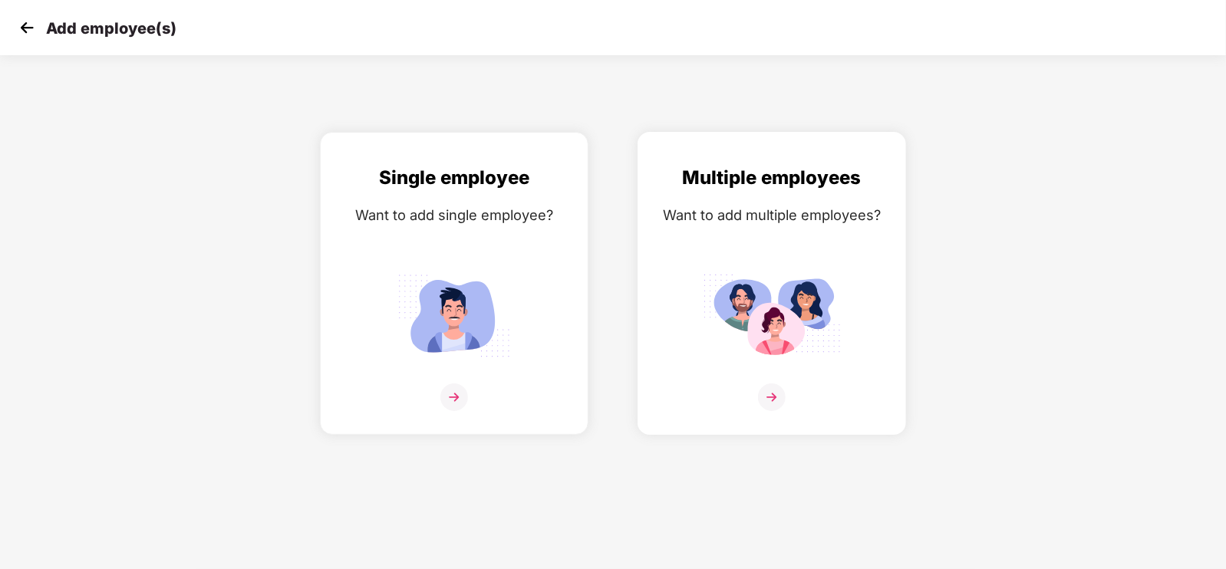
click at [817, 293] on img at bounding box center [772, 316] width 138 height 96
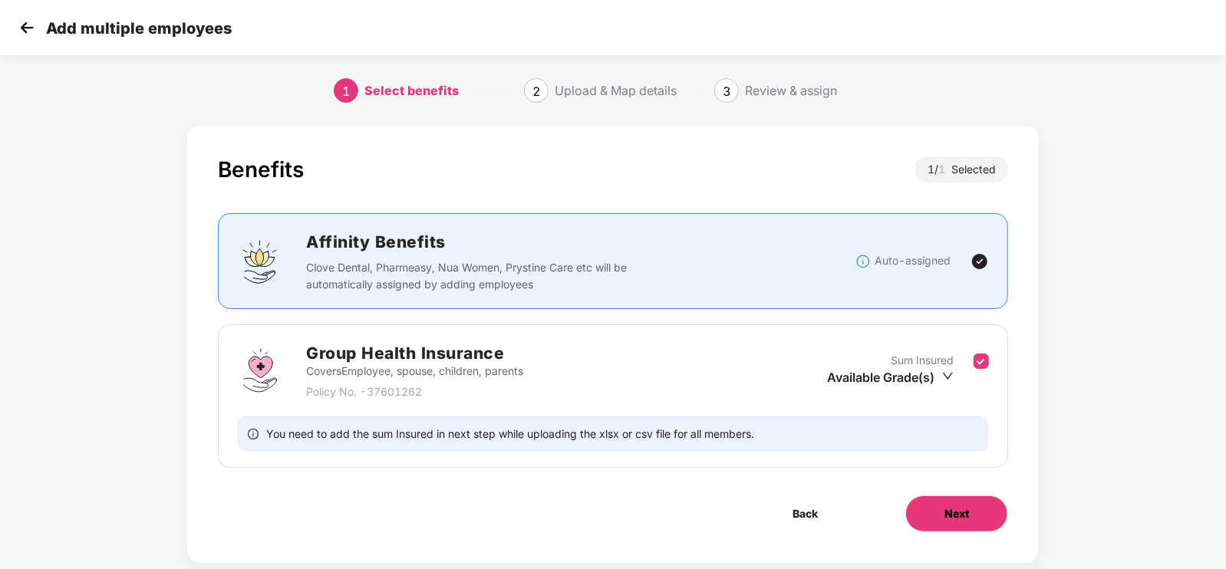
click at [951, 506] on span "Next" at bounding box center [957, 514] width 25 height 17
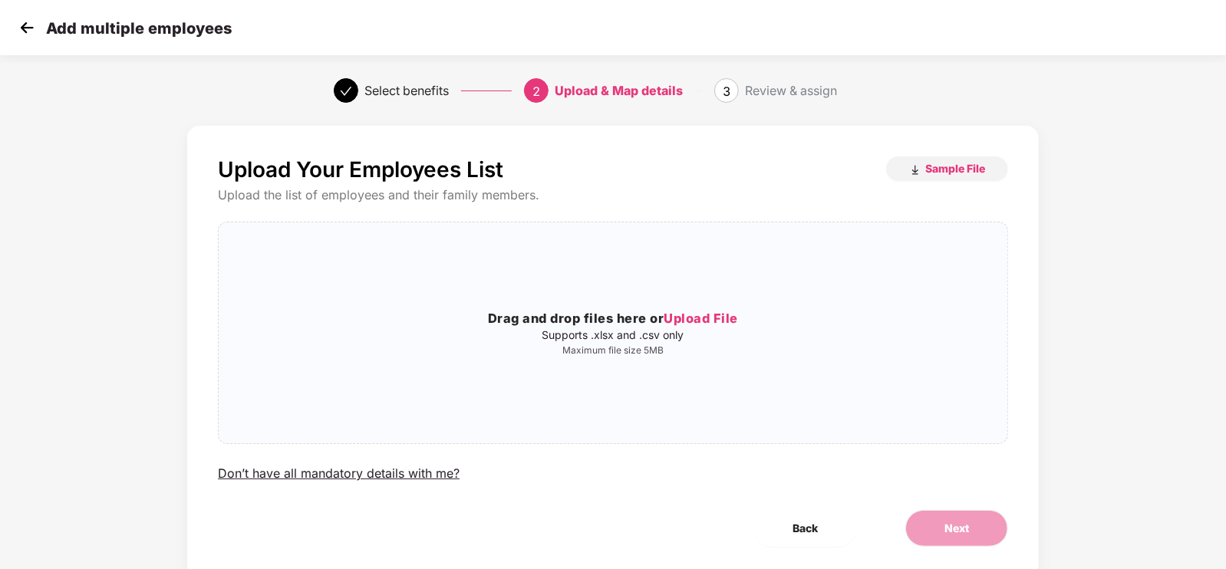
click at [41, 31] on div "Add multiple employees" at bounding box center [123, 28] width 216 height 22
click at [38, 31] on div "Add multiple employees" at bounding box center [123, 28] width 216 height 22
click at [28, 29] on img at bounding box center [26, 27] width 23 height 23
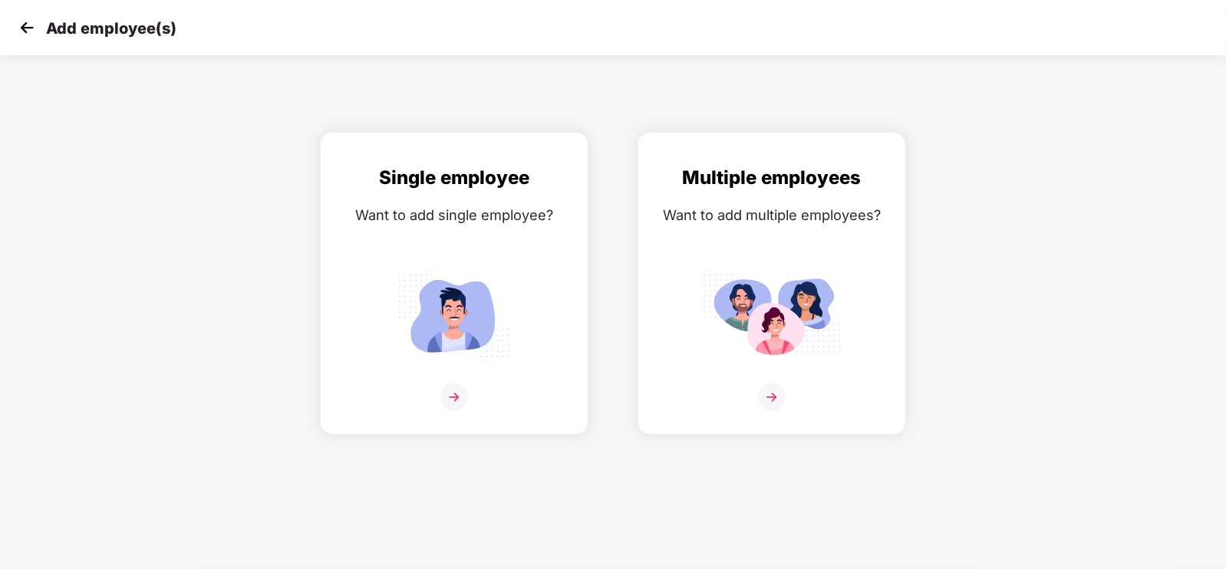
click at [28, 29] on img at bounding box center [26, 27] width 23 height 23
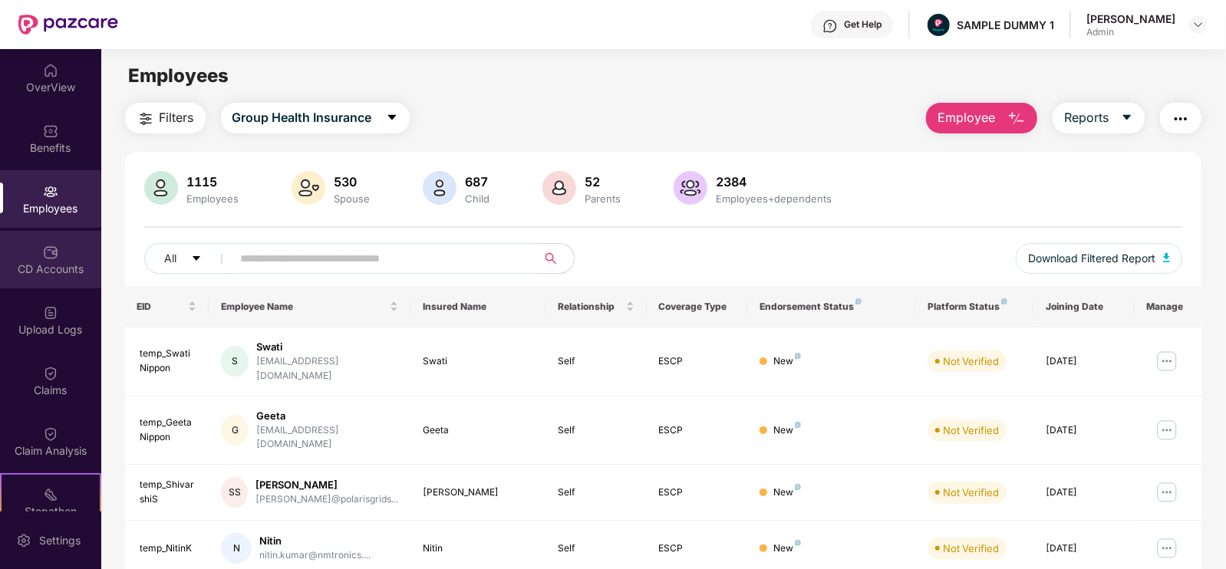
click at [50, 262] on div "CD Accounts" at bounding box center [50, 269] width 101 height 15
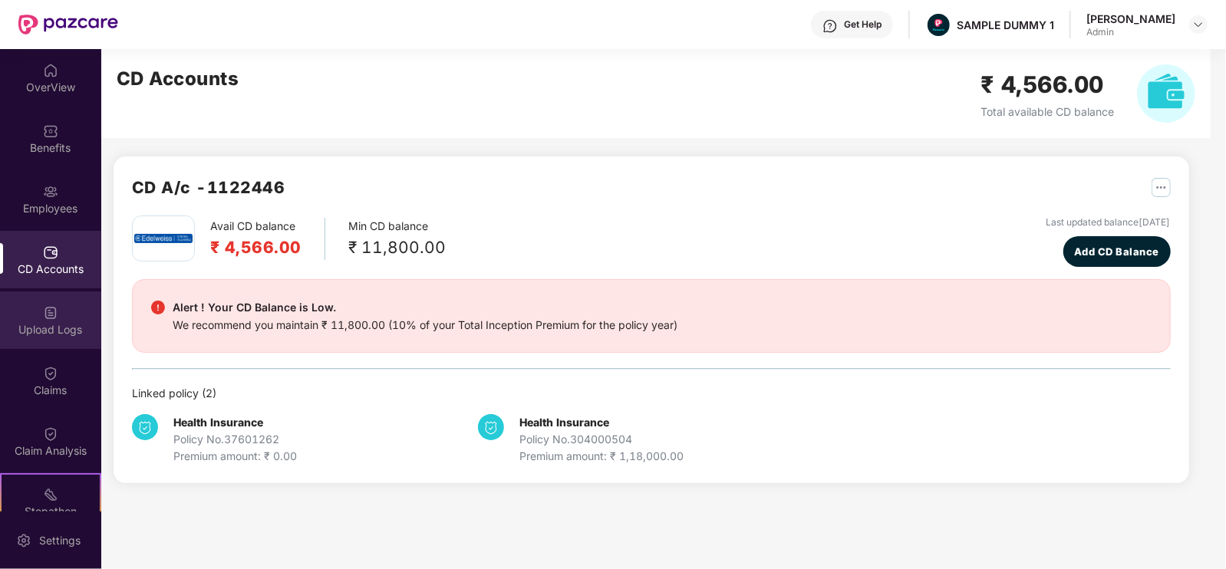
click at [49, 347] on div "Upload Logs" at bounding box center [50, 321] width 101 height 58
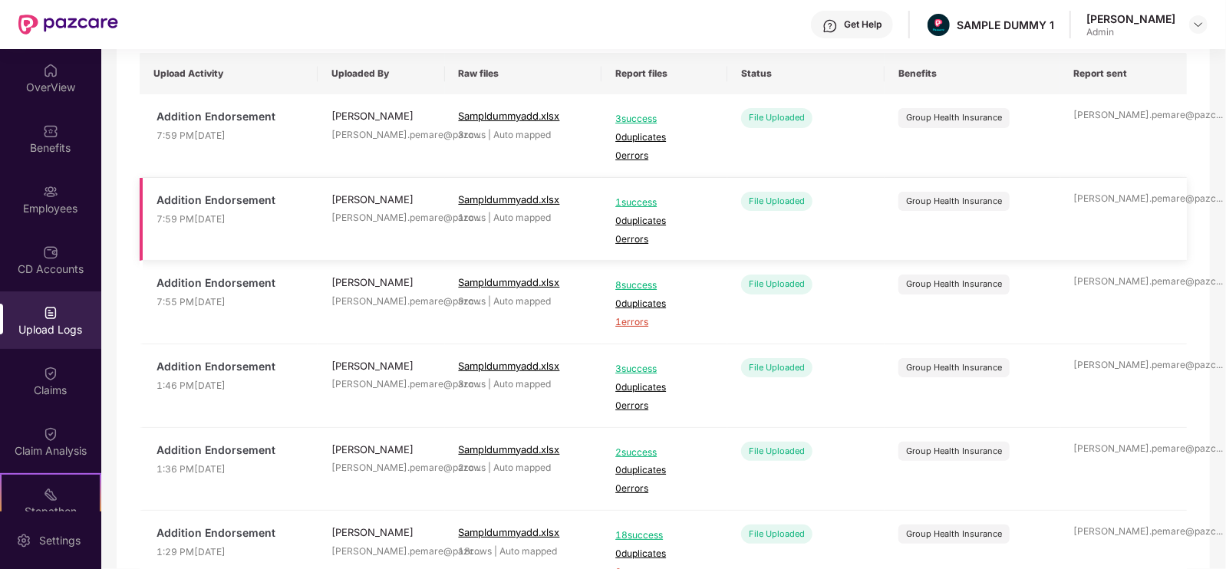
scroll to position [123, 0]
click at [28, 383] on div "Claims" at bounding box center [50, 390] width 101 height 15
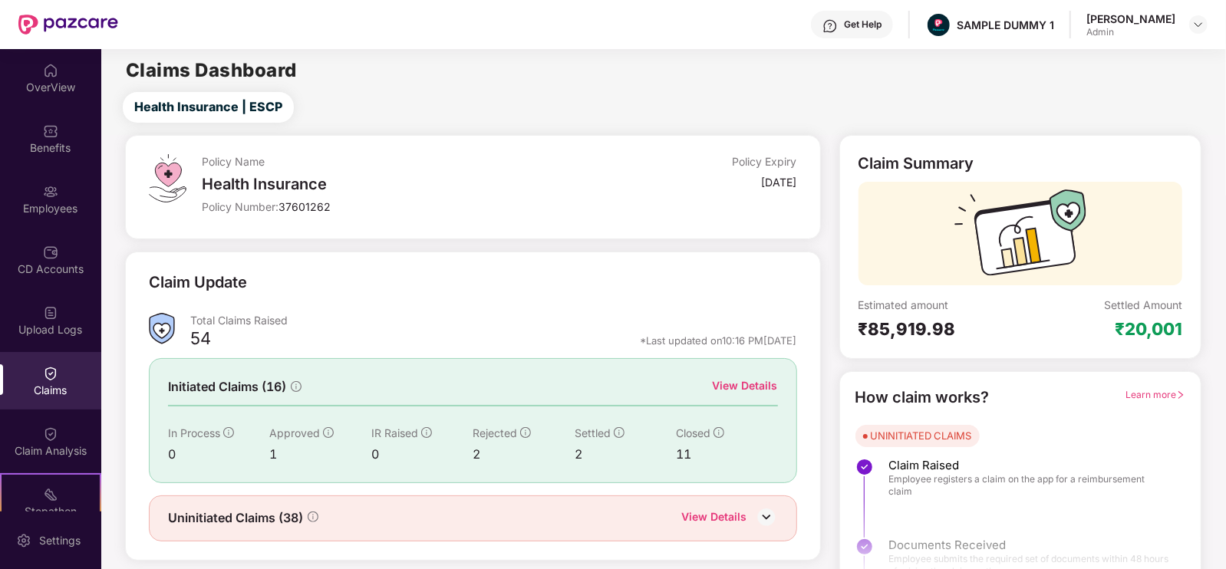
scroll to position [31, 0]
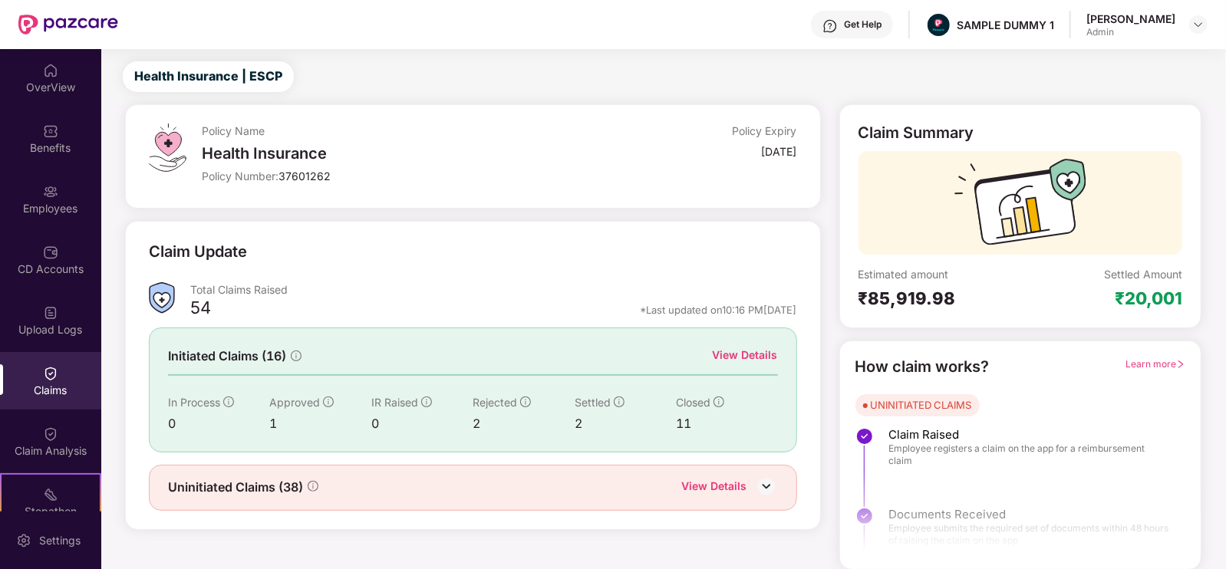
click at [747, 357] on div "View Details" at bounding box center [745, 355] width 65 height 17
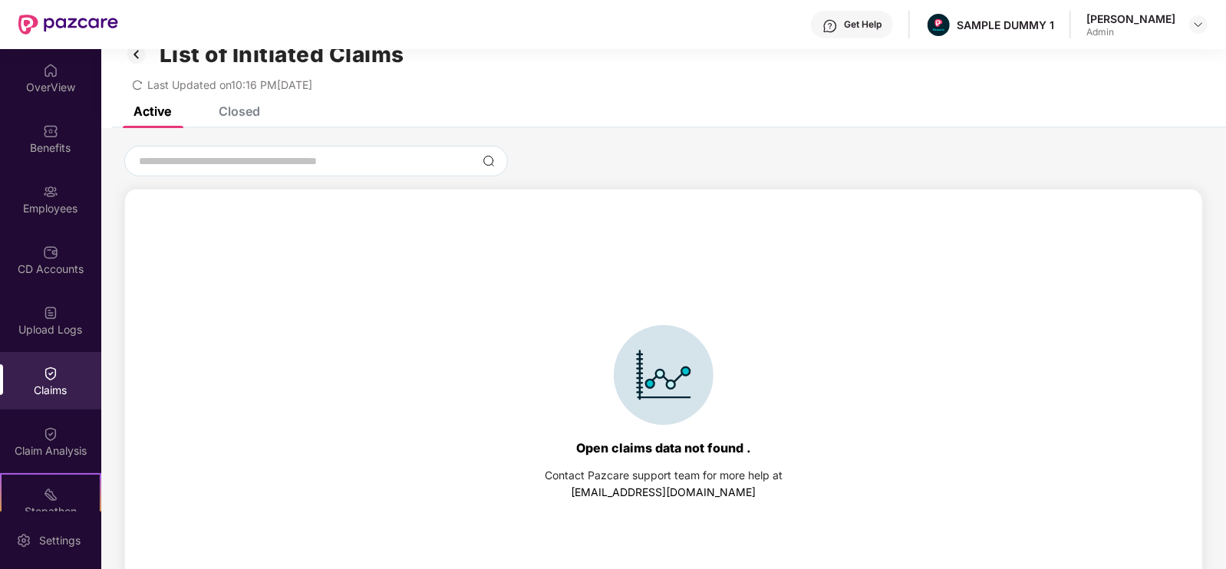
click at [224, 108] on div "Closed" at bounding box center [239, 111] width 41 height 15
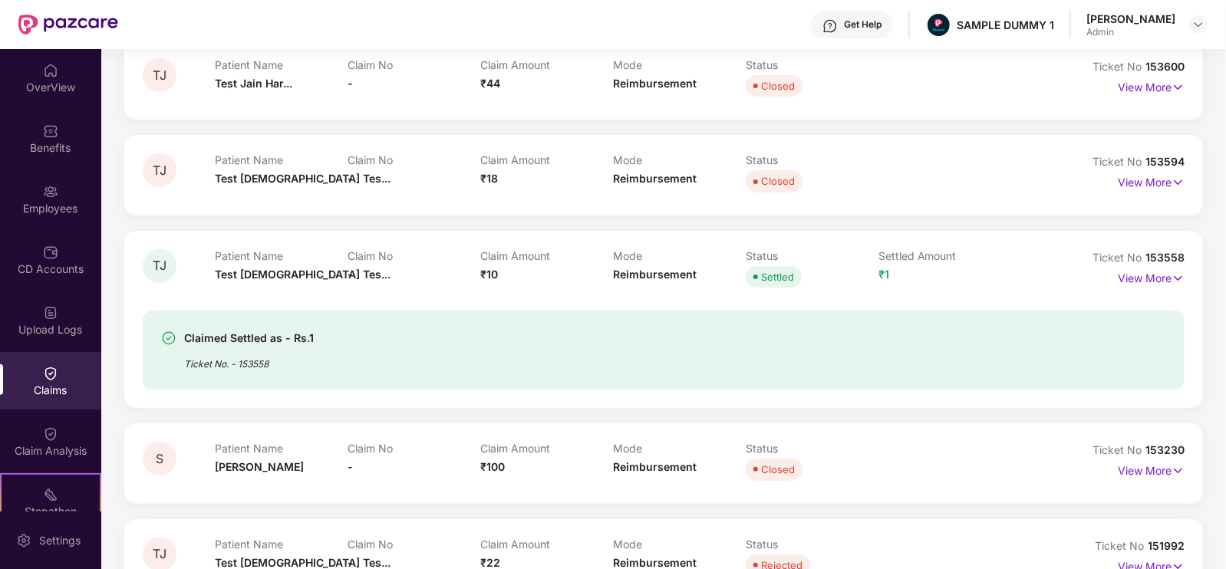
scroll to position [180, 0]
click at [1159, 276] on p "View More" at bounding box center [1151, 276] width 67 height 21
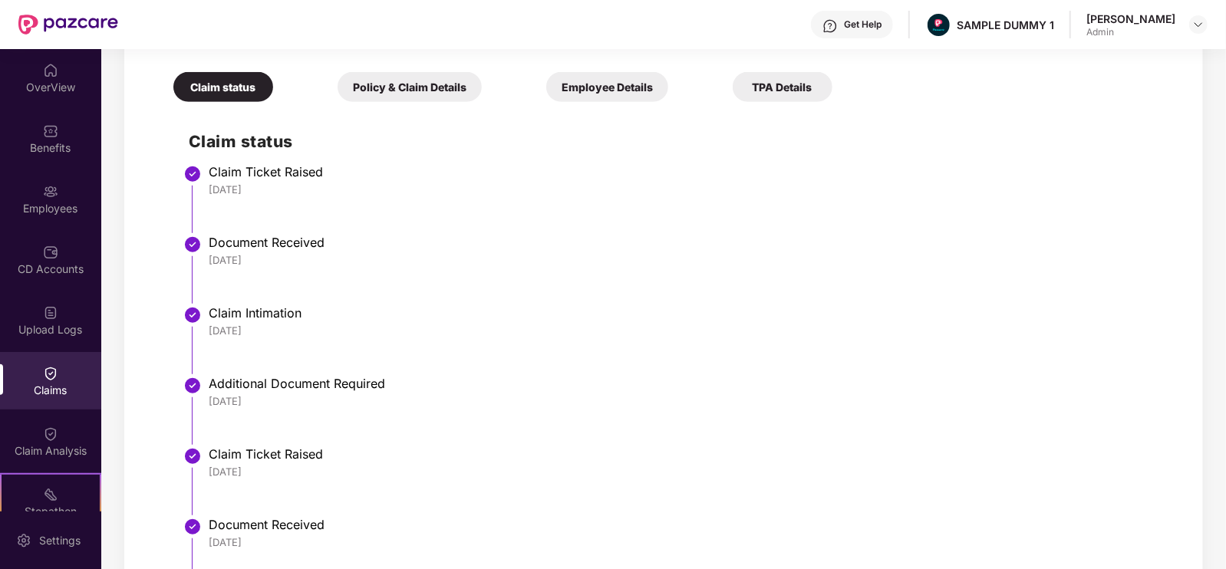
scroll to position [602, 0]
drag, startPoint x: 188, startPoint y: 160, endPoint x: 332, endPoint y: 246, distance: 167.3
click at [332, 246] on ul "Claim Ticket Raised [DATE] Document Received [DATE] Claim Intimation [DATE] Add…" at bounding box center [679, 434] width 981 height 531
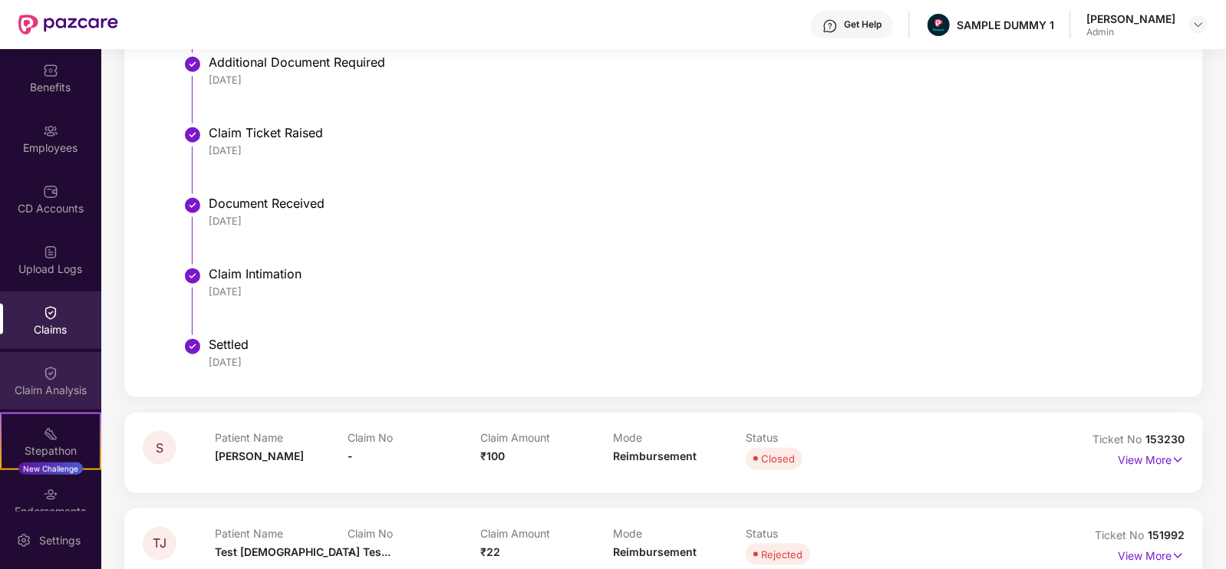
scroll to position [61, 0]
click at [38, 397] on div "Claim Analysis" at bounding box center [50, 380] width 101 height 58
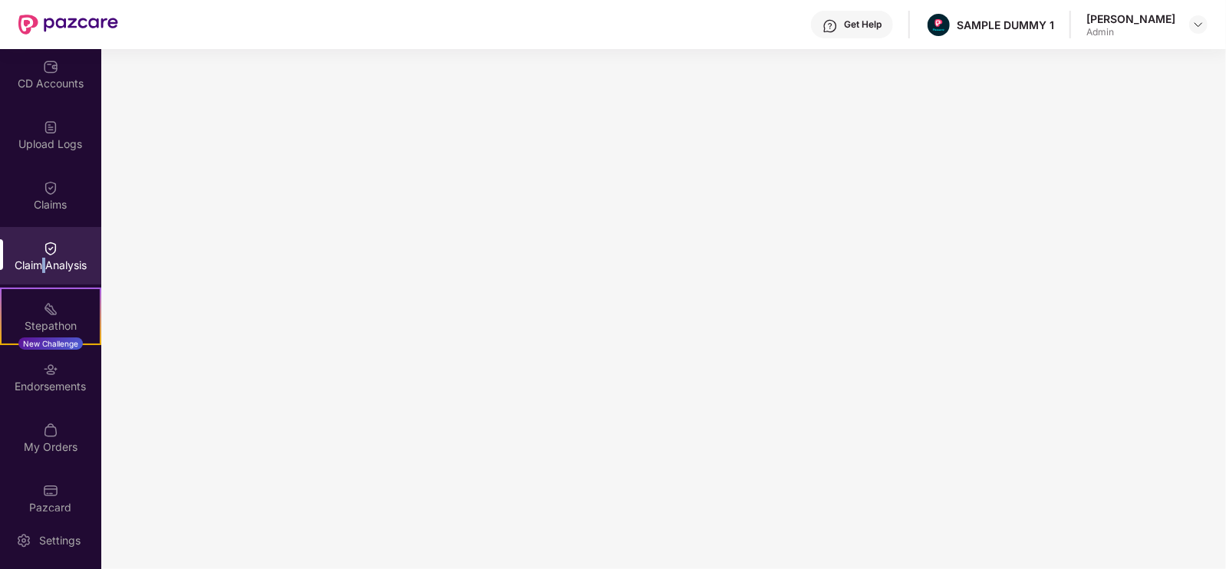
scroll to position [204, 0]
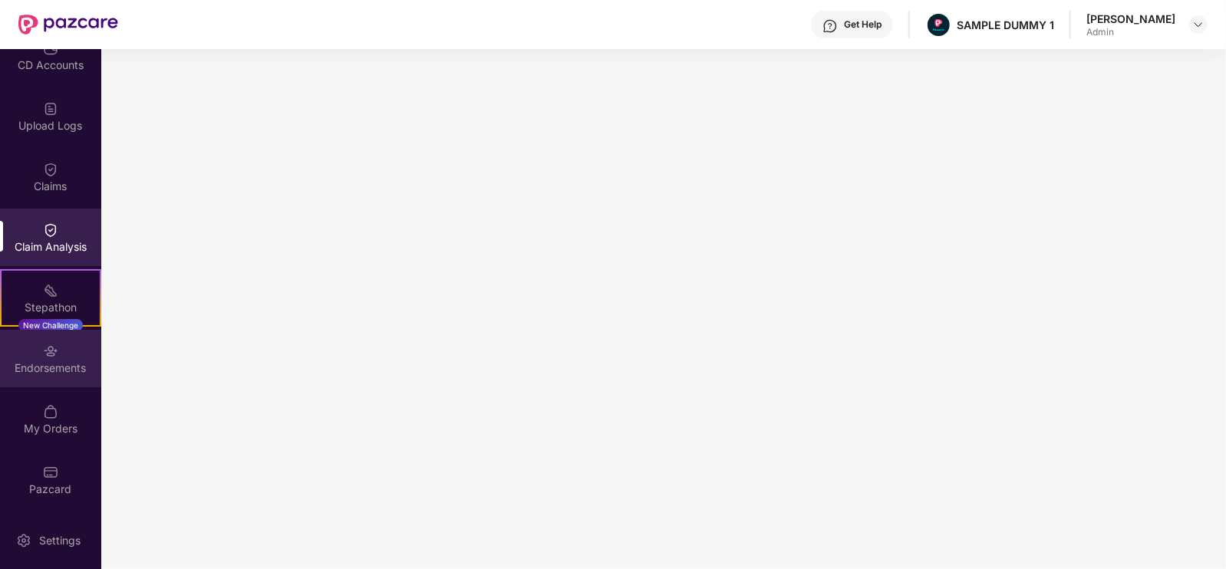
click at [56, 378] on div "Endorsements" at bounding box center [50, 359] width 101 height 58
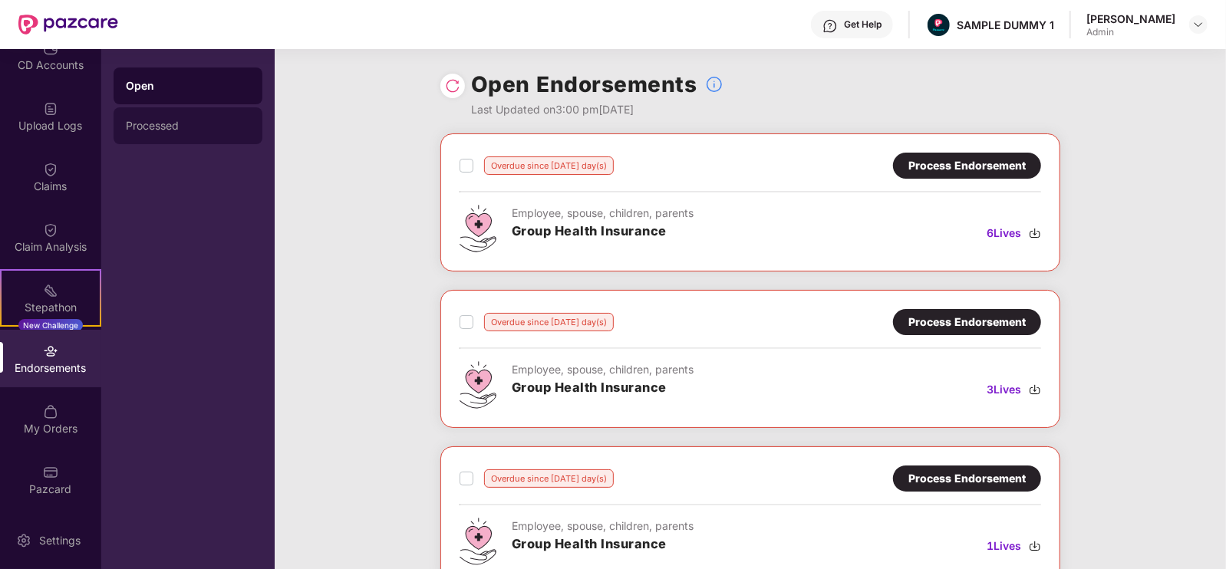
click at [194, 121] on div "Processed" at bounding box center [188, 126] width 124 height 12
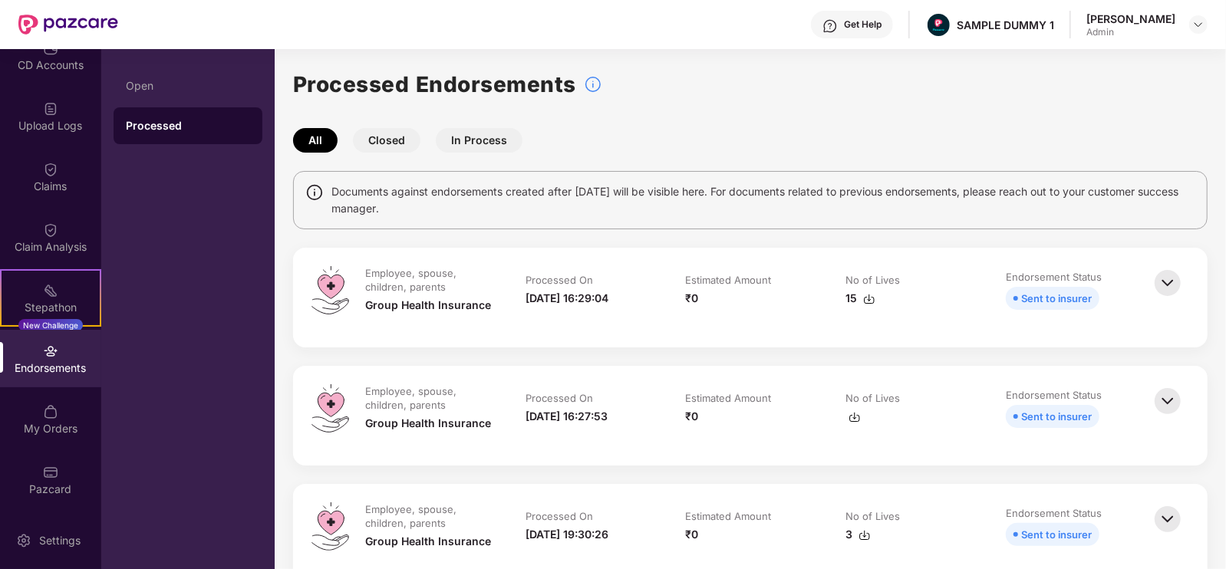
click at [401, 128] on button "Closed" at bounding box center [387, 140] width 68 height 25
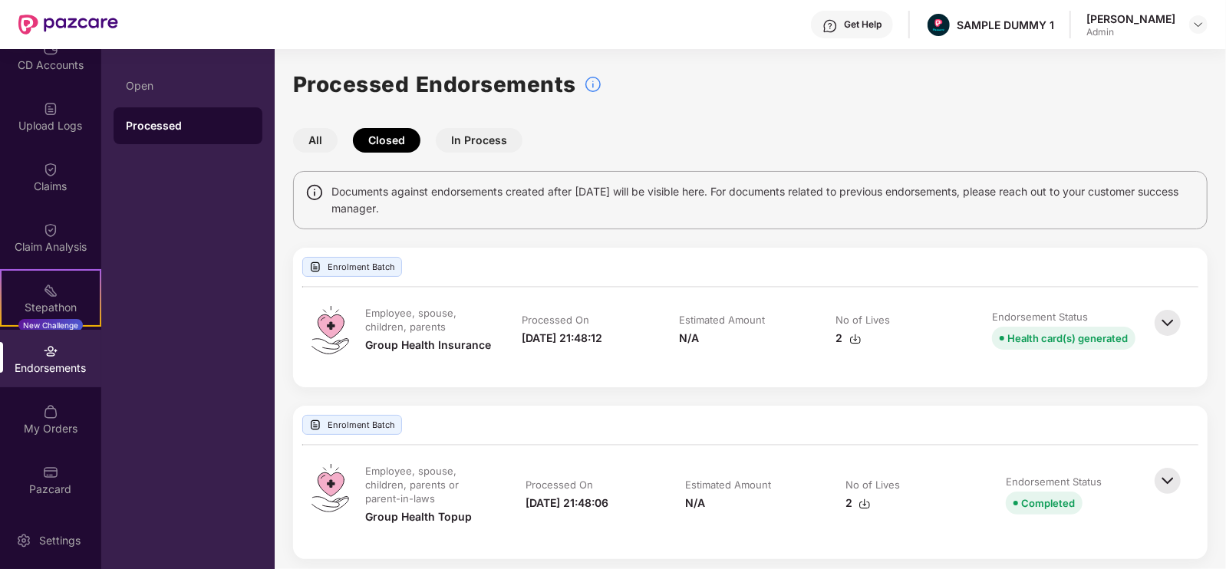
click at [467, 134] on button "In Process" at bounding box center [479, 140] width 87 height 25
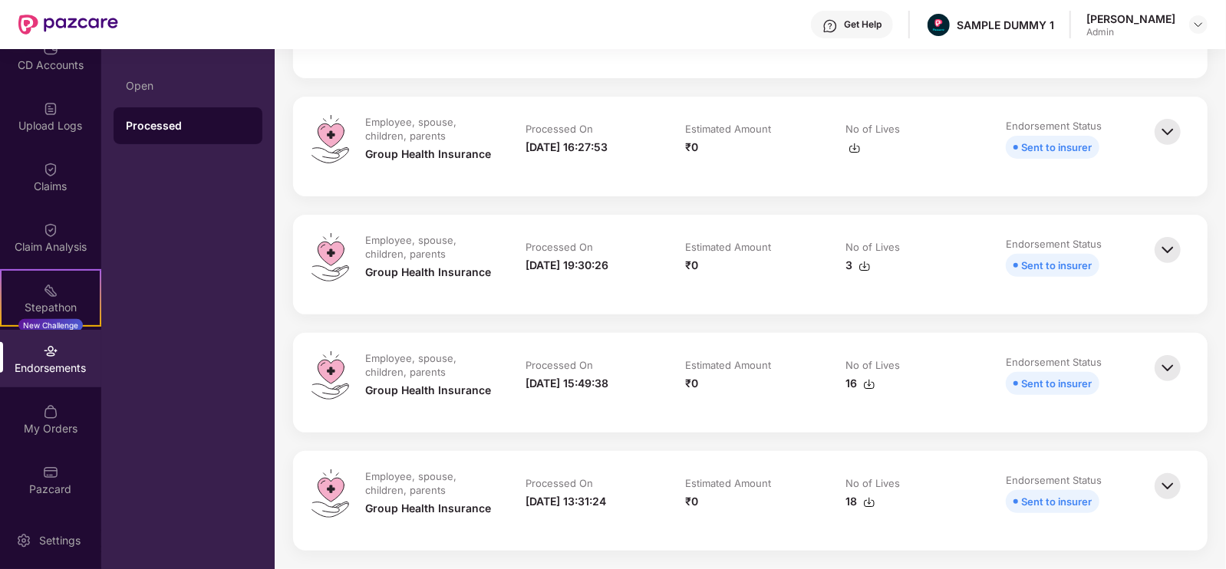
scroll to position [0, 0]
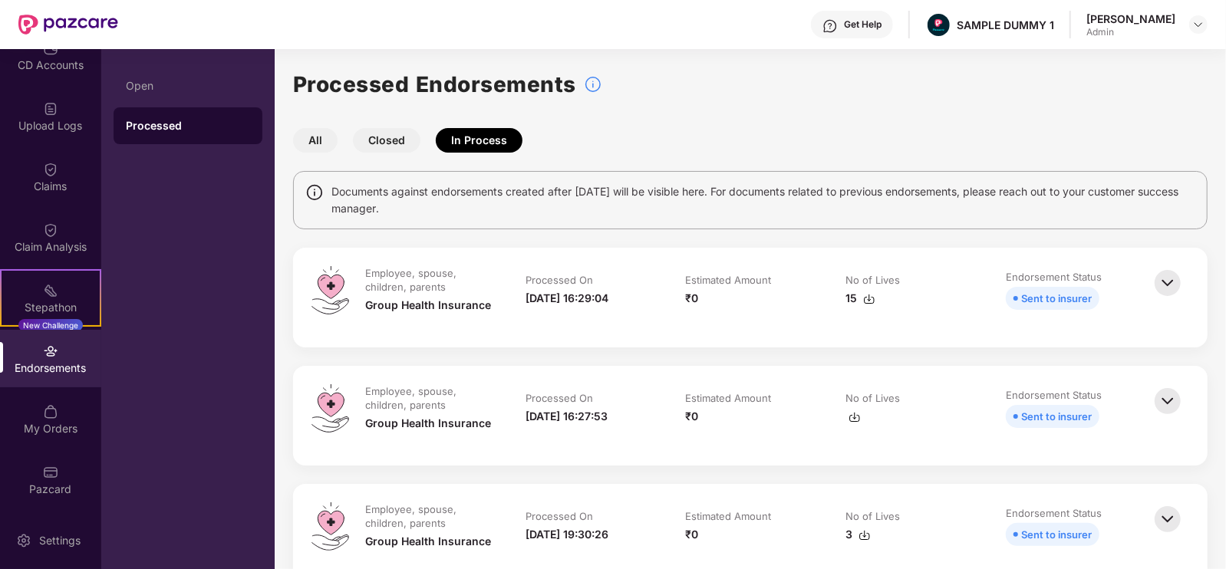
click at [400, 143] on button "Closed" at bounding box center [387, 140] width 68 height 25
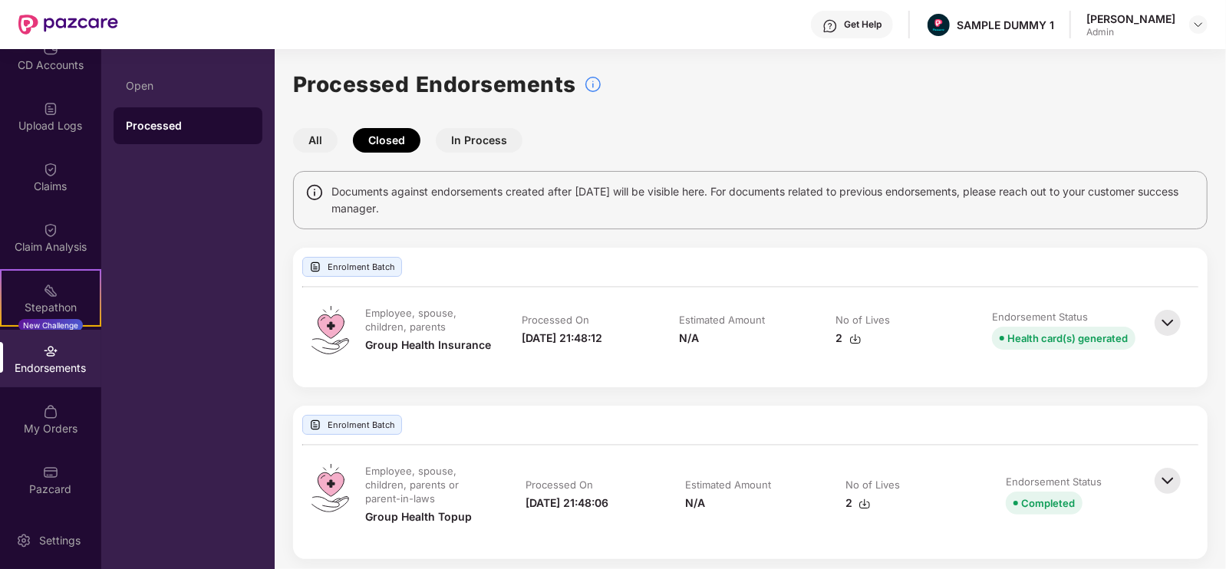
click at [472, 154] on div "Processed Endorsements All Closed In Process Documents against endorsements cre…" at bounding box center [750, 314] width 915 height 492
click at [464, 130] on button "In Process" at bounding box center [479, 140] width 87 height 25
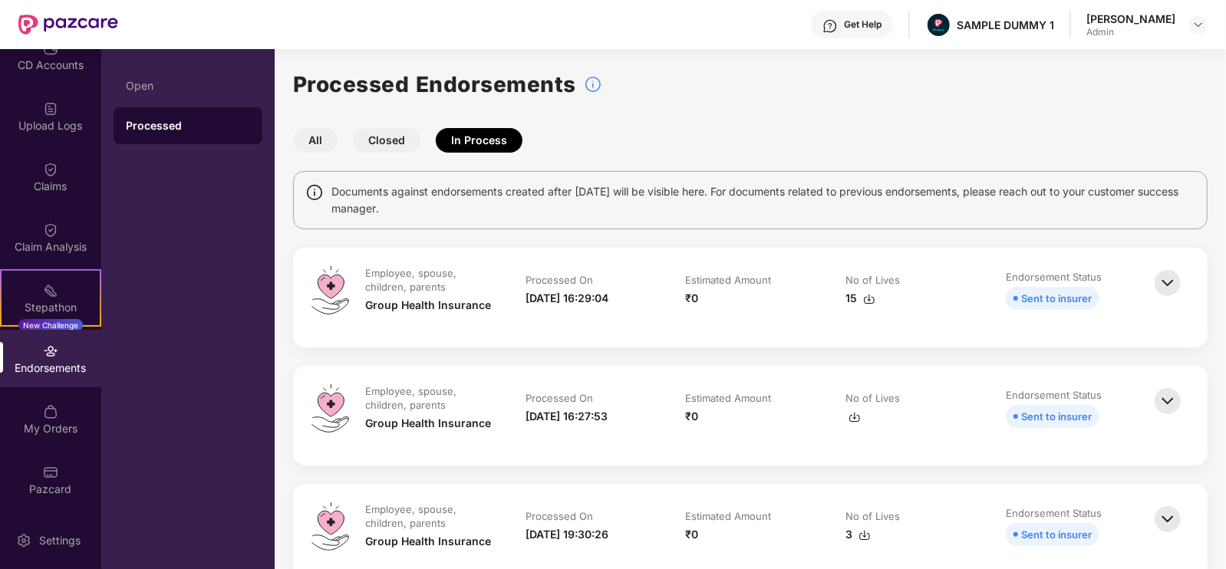
scroll to position [269, 0]
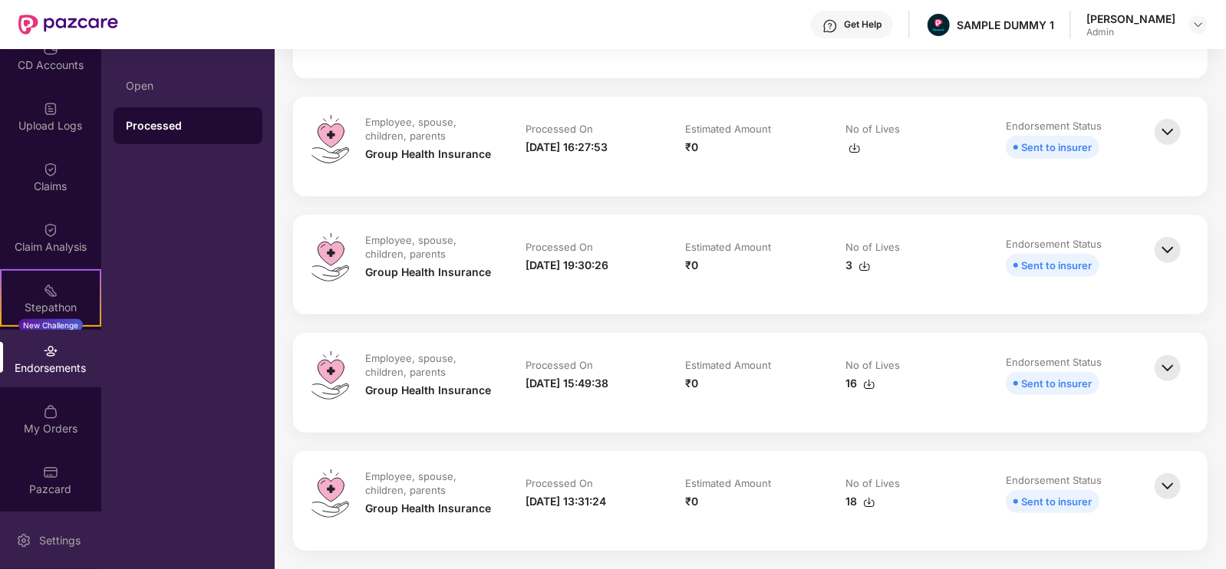
click at [55, 524] on div "Settings" at bounding box center [50, 541] width 101 height 58
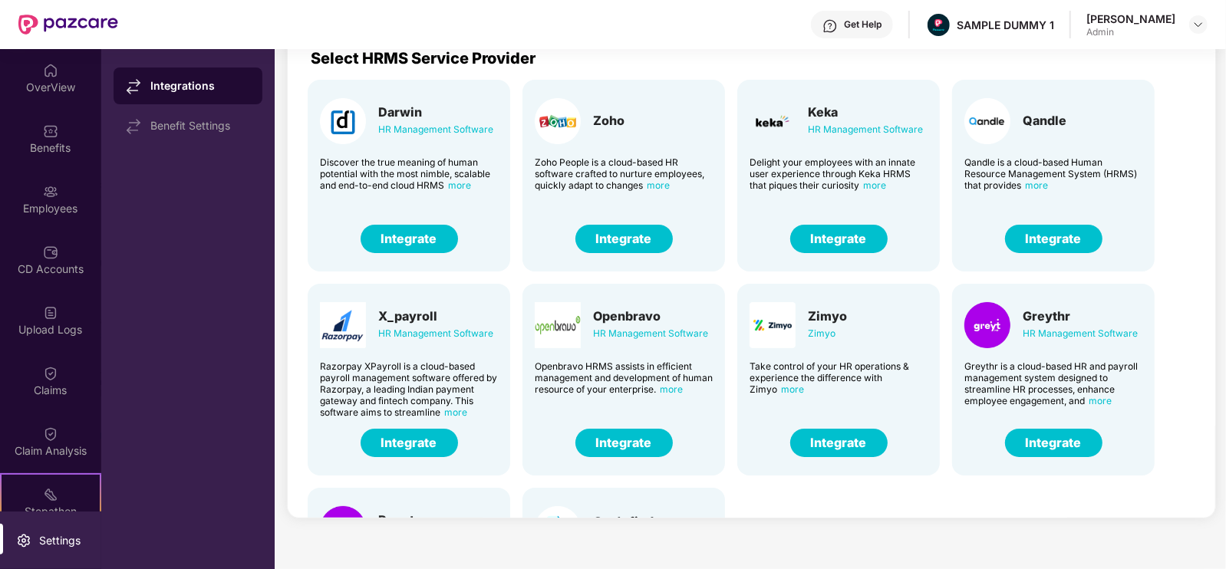
scroll to position [161, 0]
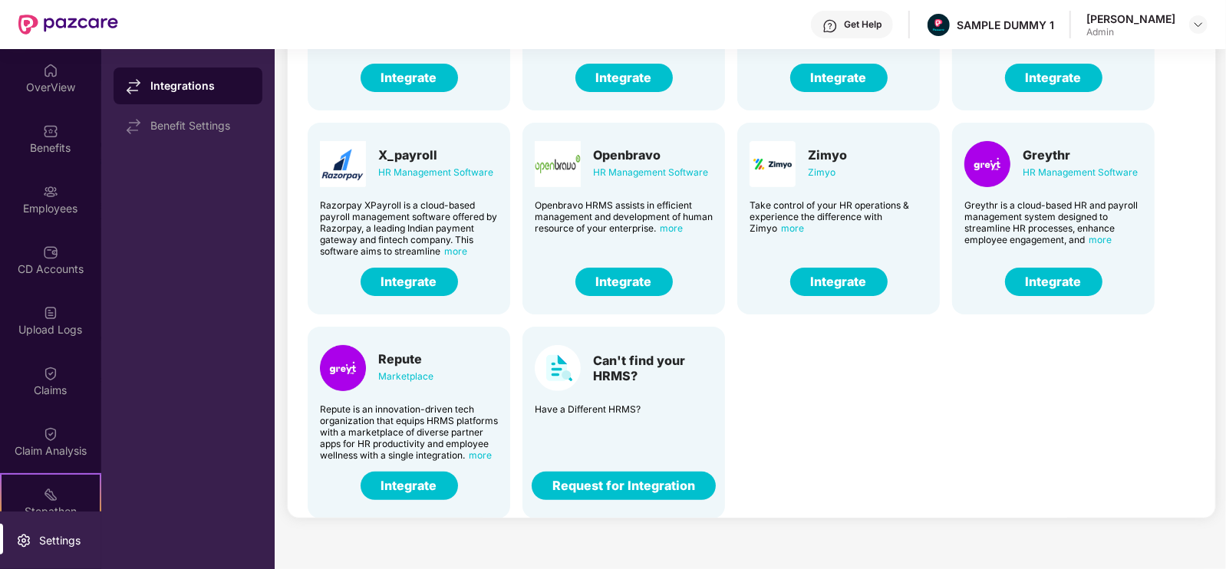
click at [879, 17] on div "Get Help" at bounding box center [852, 25] width 82 height 28
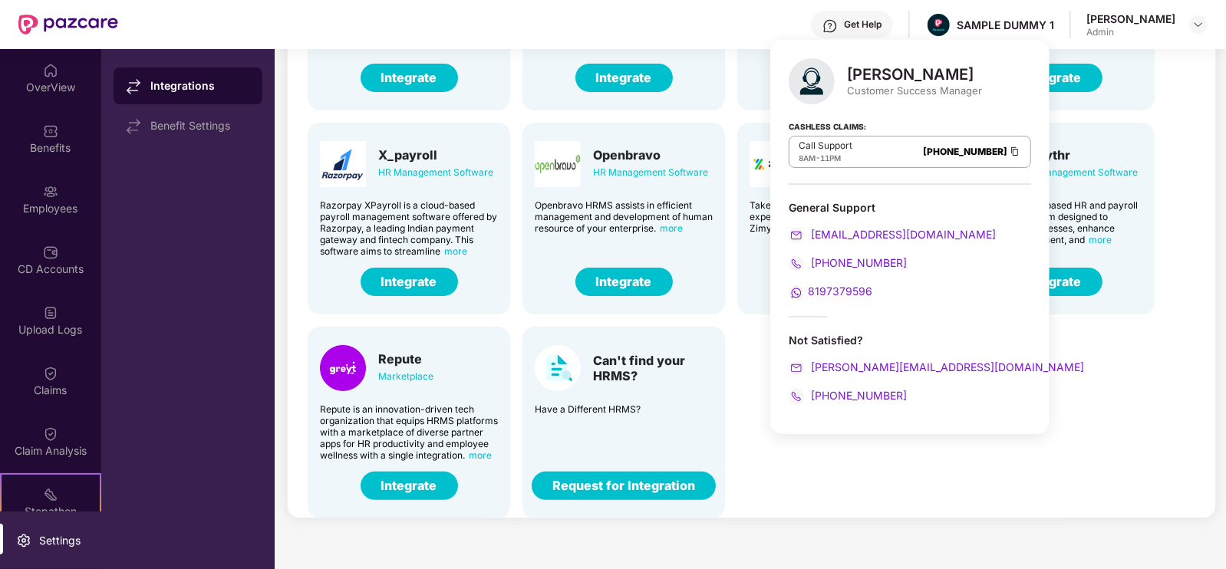
click at [883, 31] on div "Get Help" at bounding box center [852, 25] width 82 height 28
